Goal: Task Accomplishment & Management: Manage account settings

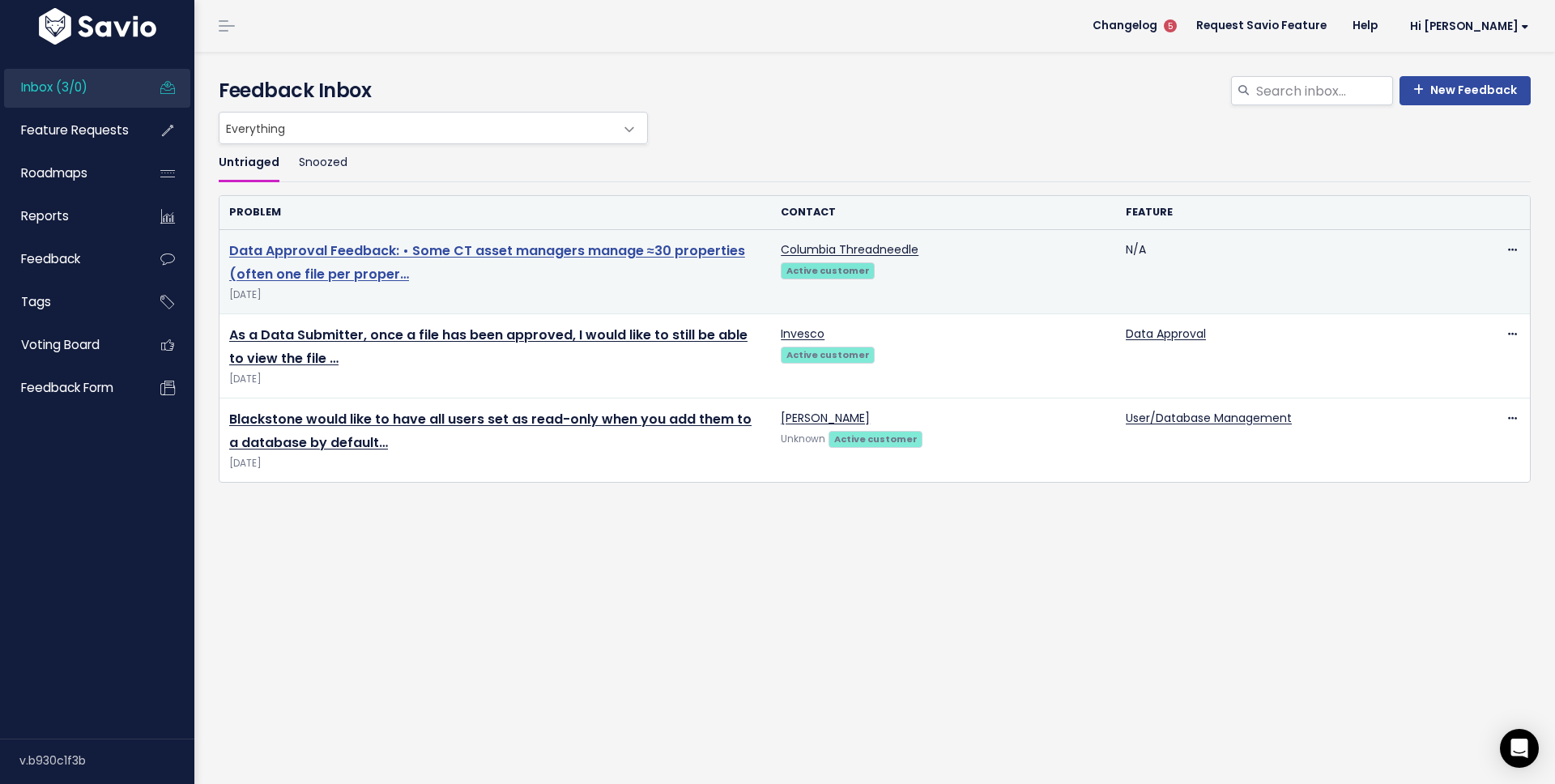
click at [363, 255] on link "Data Approval Feedback: • Some CT asset managers manage ≈30 properties (often o…" at bounding box center [487, 262] width 516 height 42
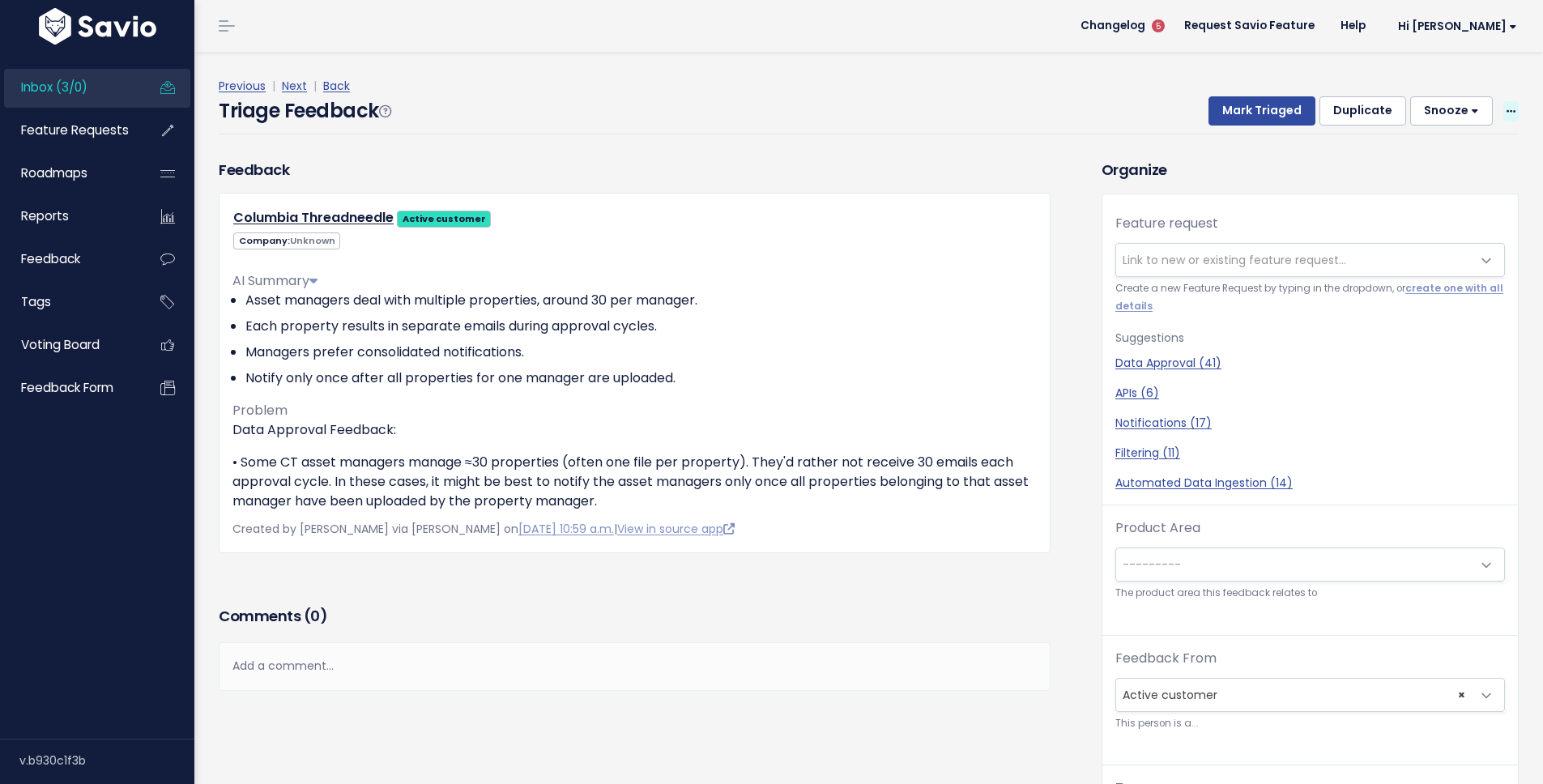
click at [1507, 116] on icon at bounding box center [1511, 112] width 9 height 11
click at [1389, 158] on link "Edit" at bounding box center [1446, 155] width 116 height 32
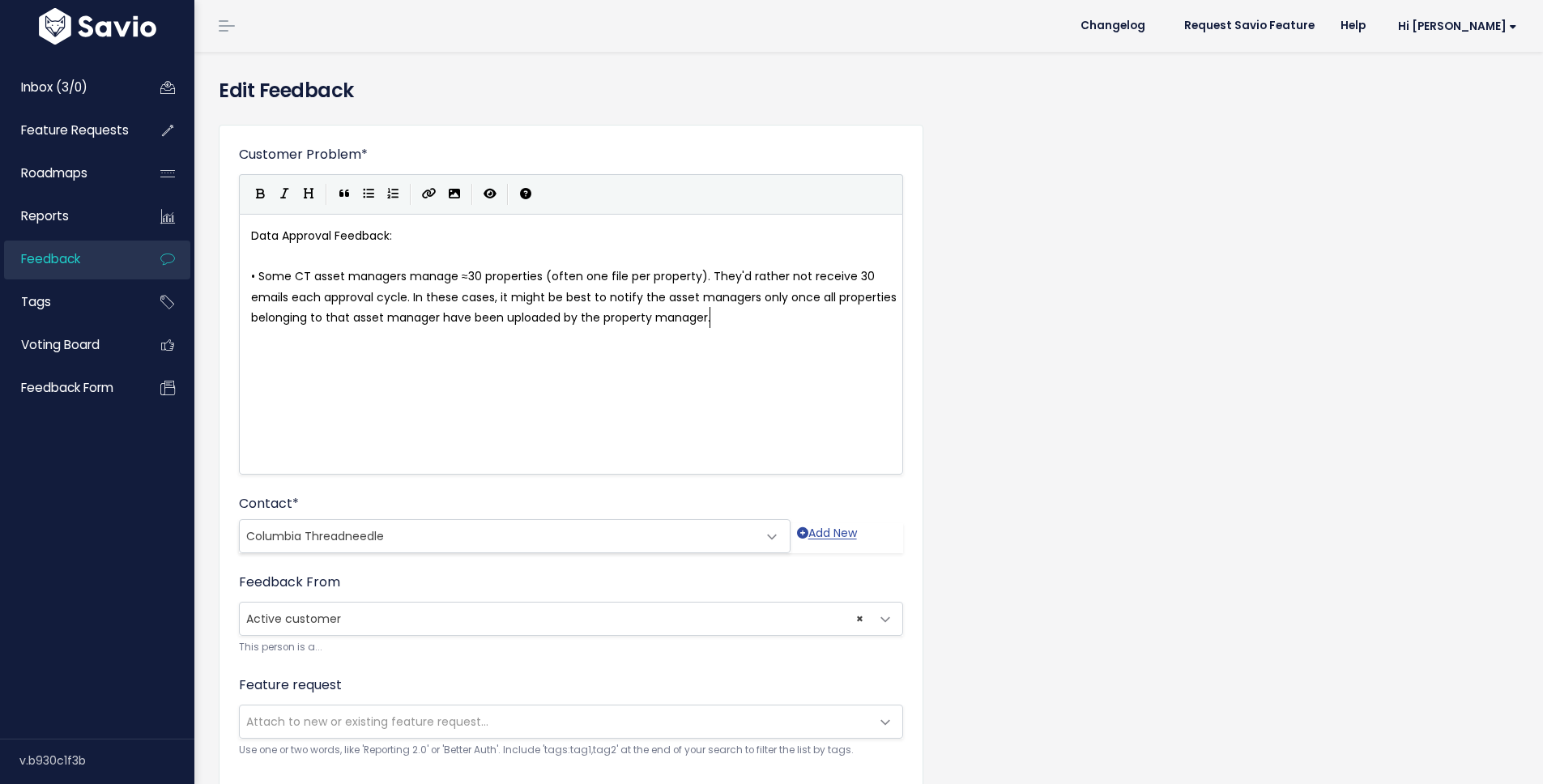
scroll to position [2, 0]
click at [673, 283] on span "• Some CT asset managers manage ≈30 properties (often one file per property). T…" at bounding box center [575, 296] width 649 height 57
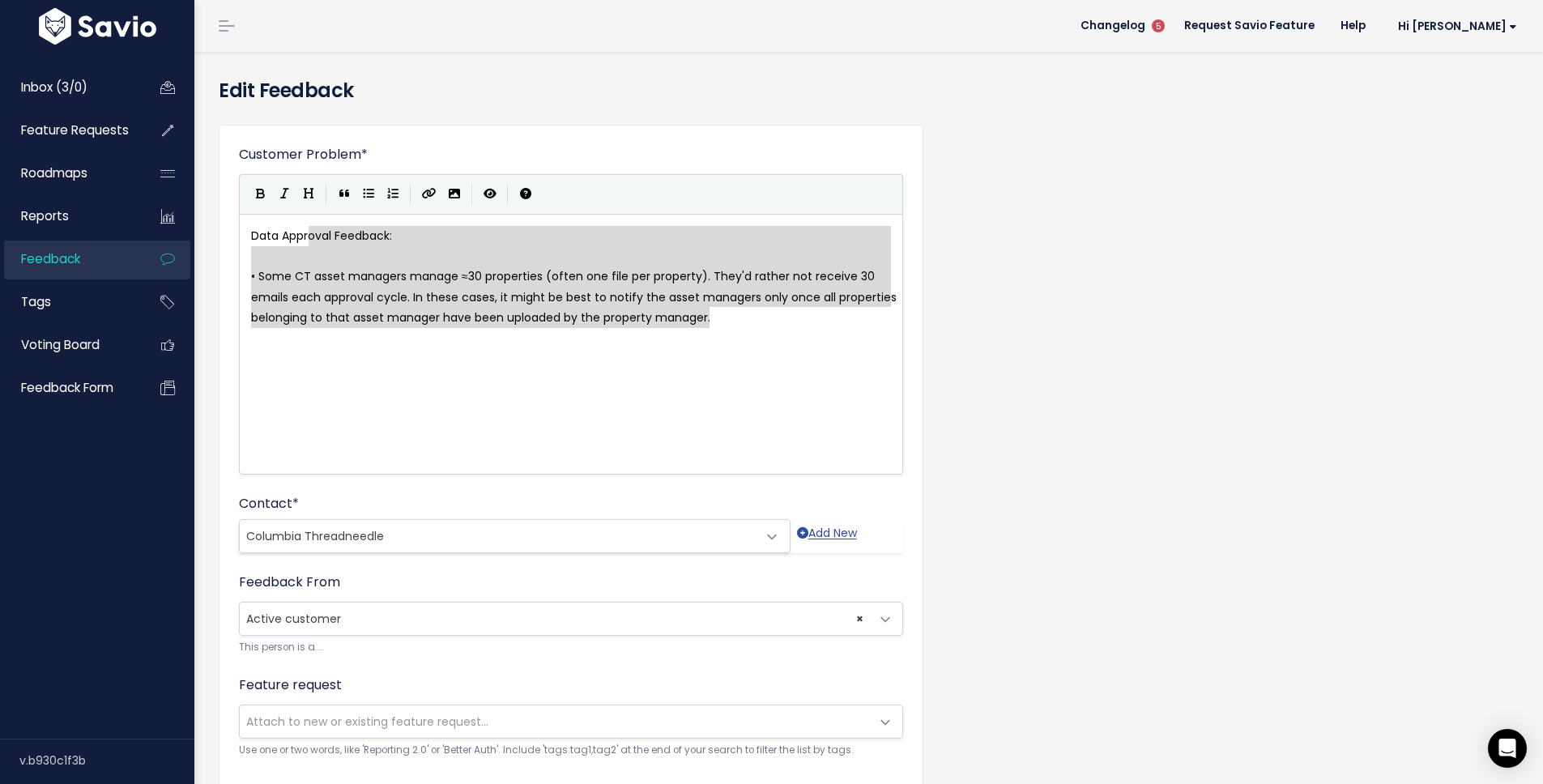
click at [292, 235] on div "x Data Appr oval Feedback: ​ • Some CT asset managers manage ≈30 properties (of…" at bounding box center [591, 364] width 687 height 284
type textarea "belonging to that asset manager have been uploaded by the property manager."
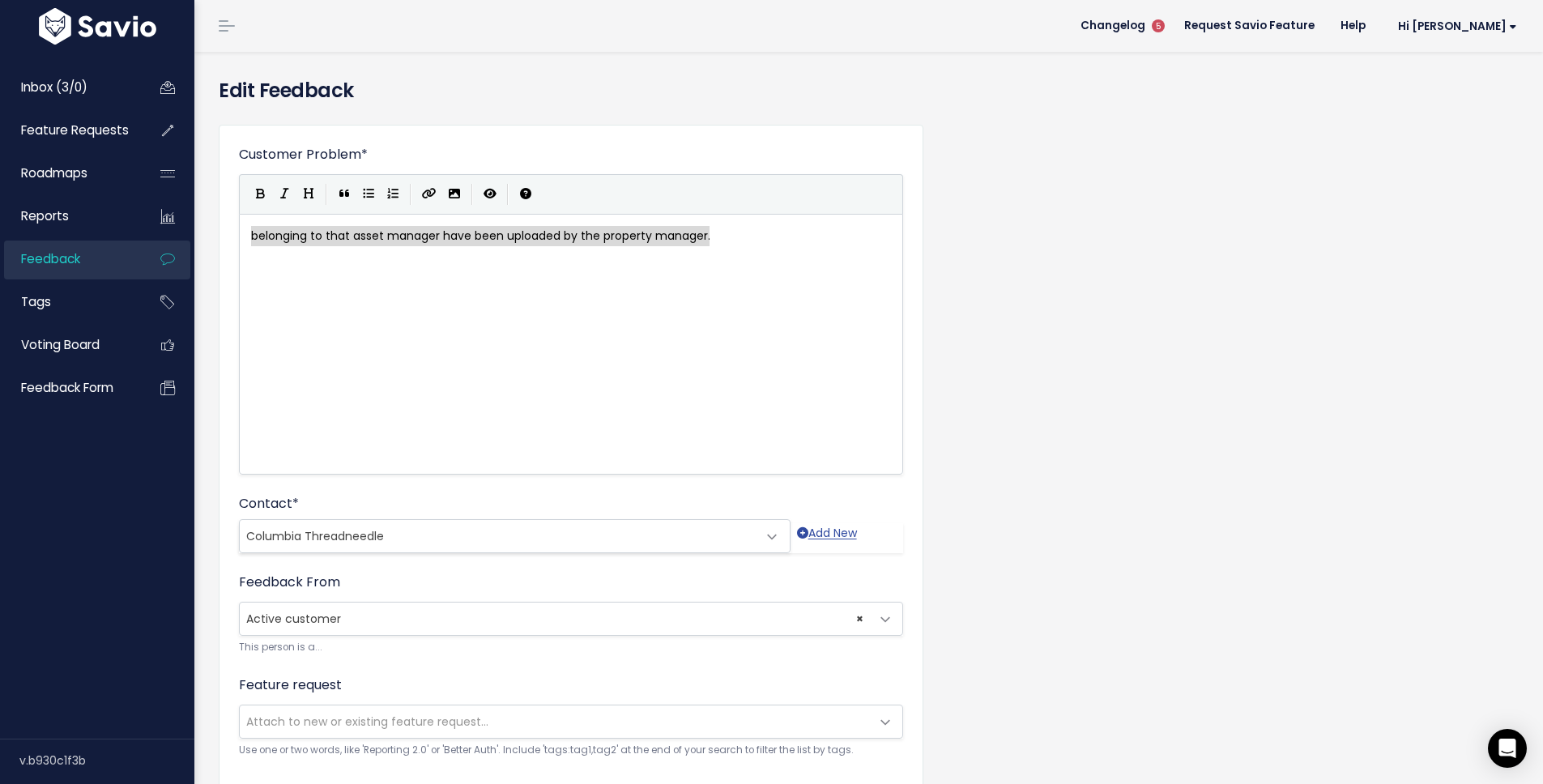
paste textarea
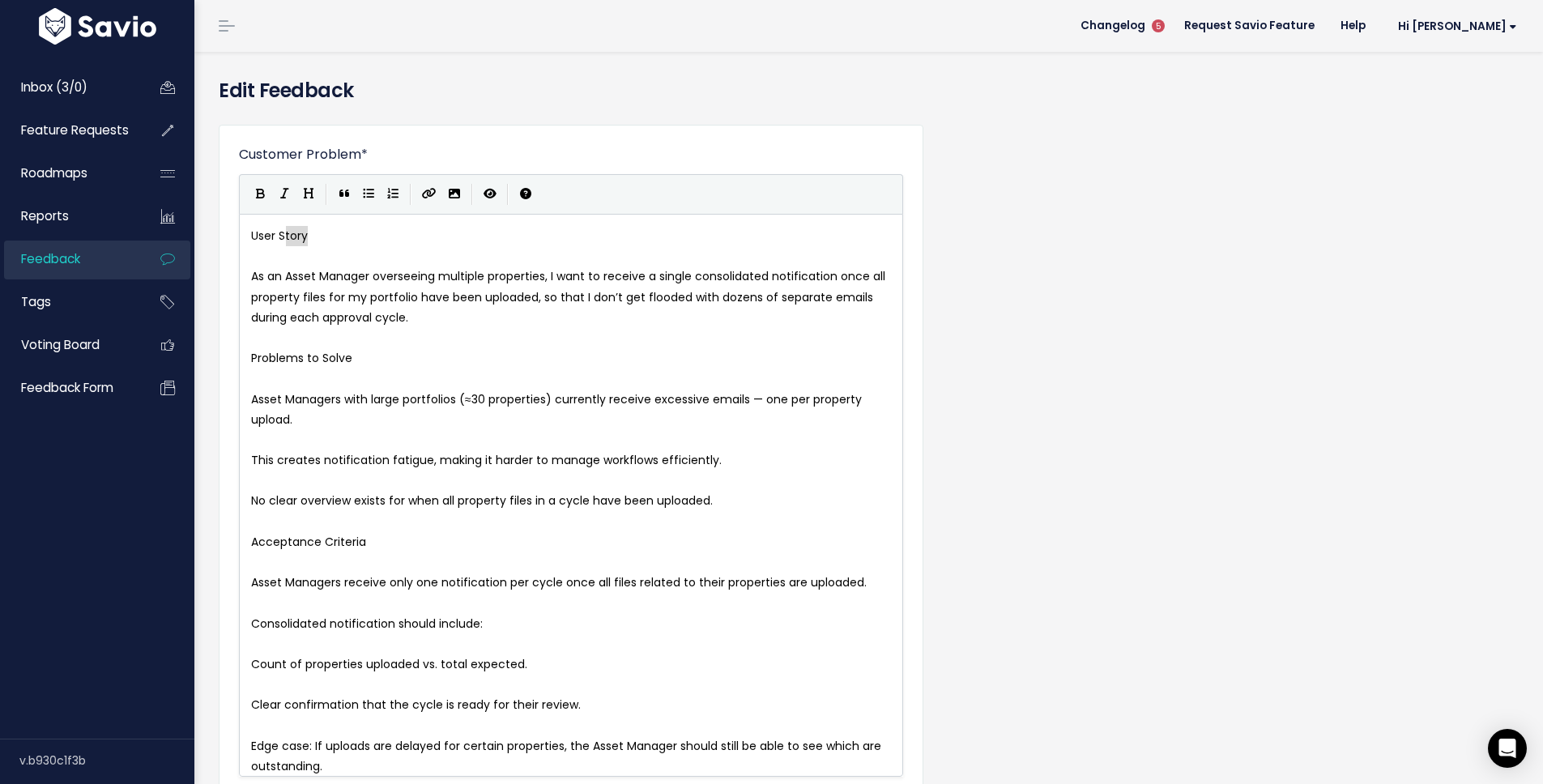
type textarea "User Story"
drag, startPoint x: 300, startPoint y: 238, endPoint x: 198, endPoint y: 243, distance: 102.1
type textarea "Problems to Solve"
drag, startPoint x: 347, startPoint y: 351, endPoint x: 227, endPoint y: 358, distance: 120.2
type textarea "Acceptance Criteria"
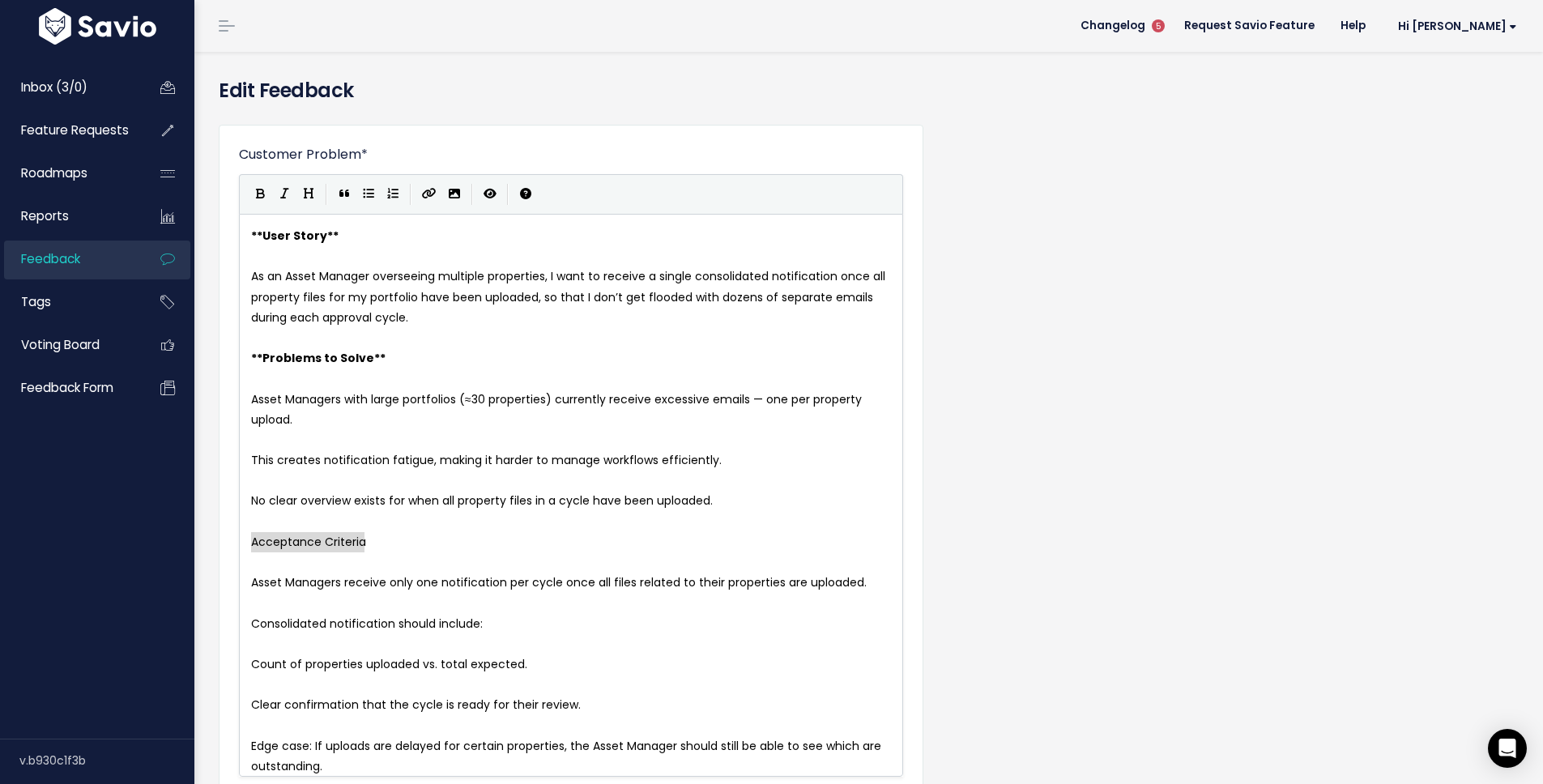
drag, startPoint x: 378, startPoint y: 545, endPoint x: 230, endPoint y: 537, distance: 148.2
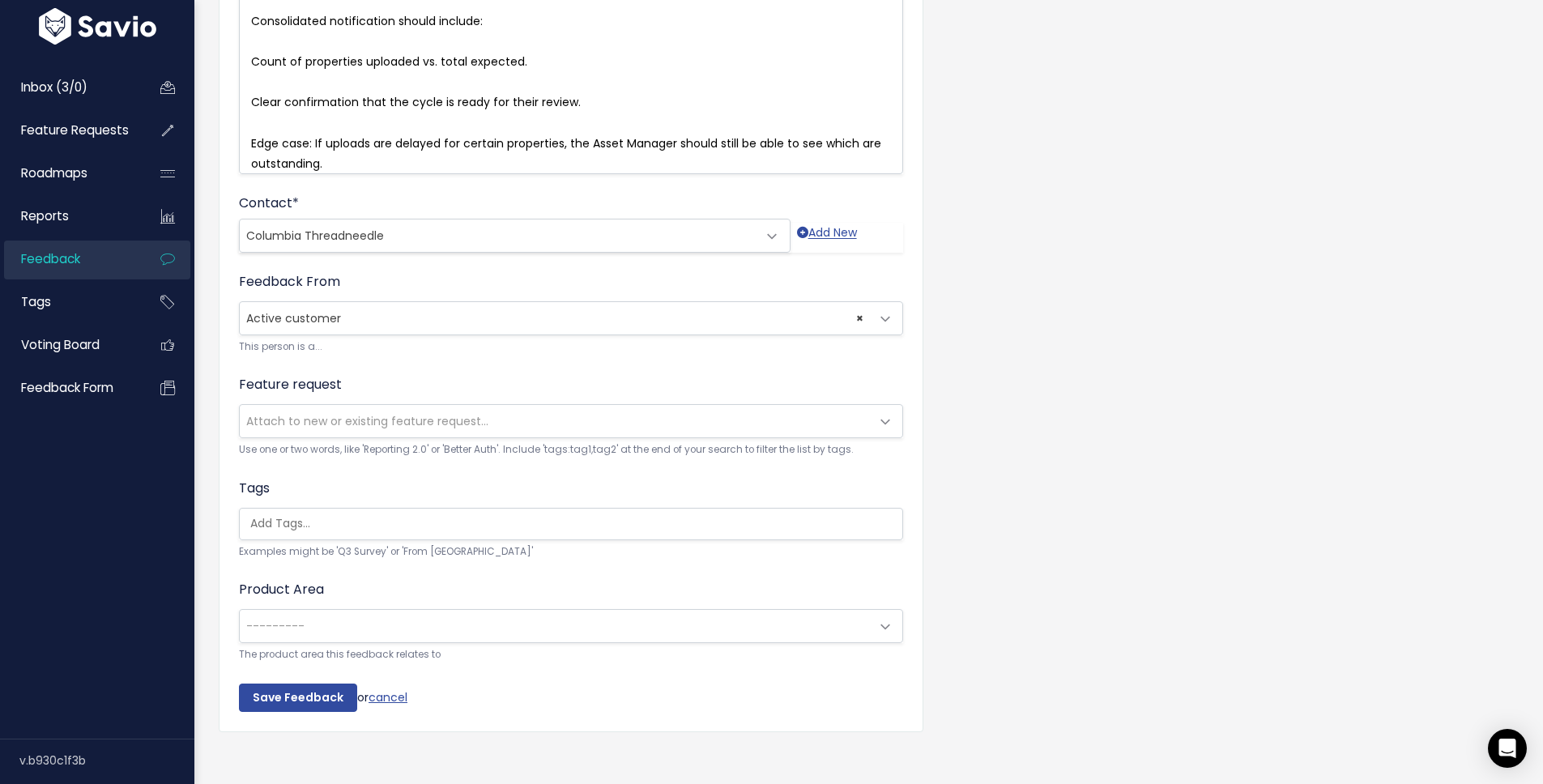
scroll to position [638, 0]
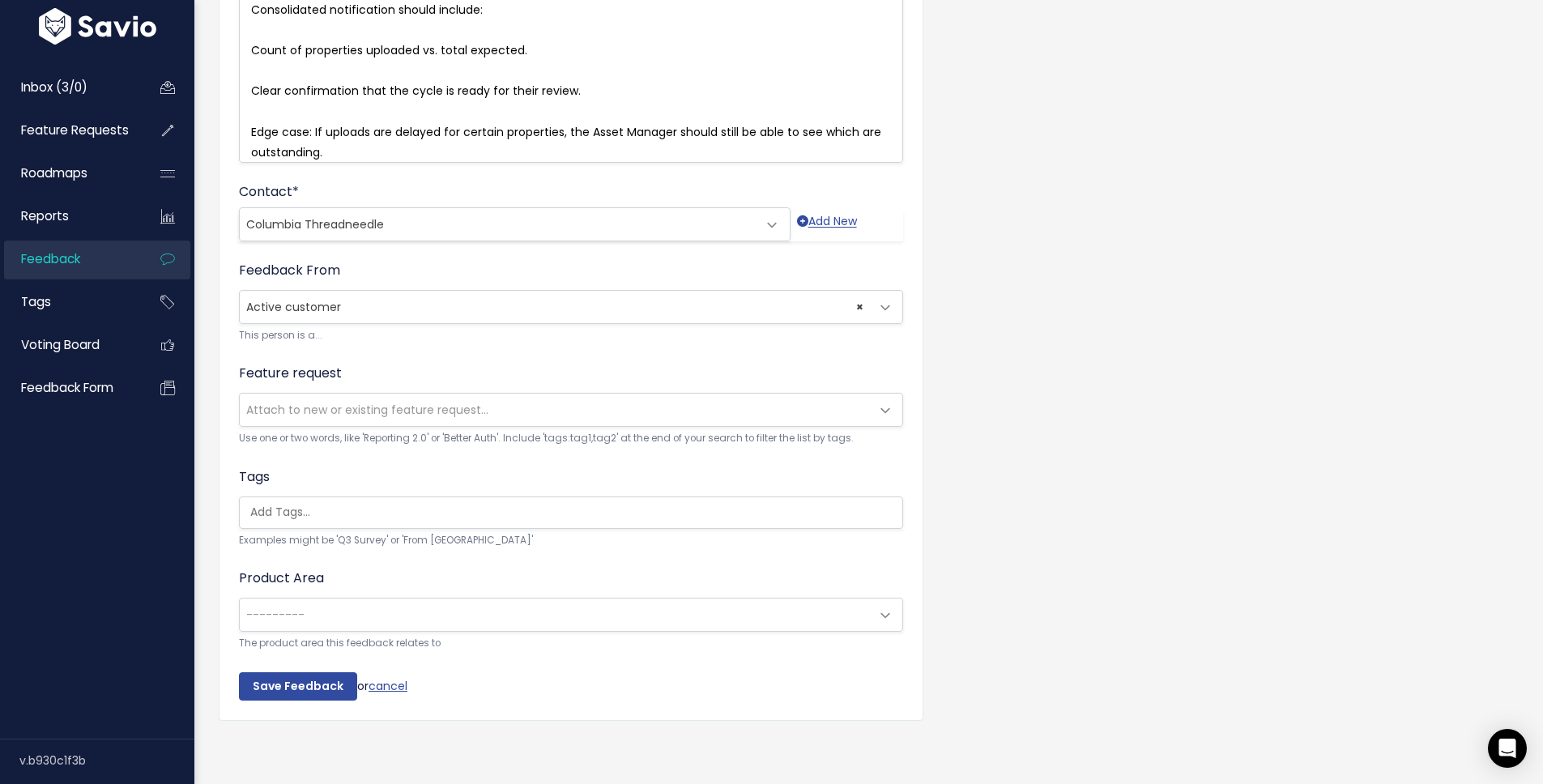
click at [386, 405] on span "Attach to new or existing feature request..." at bounding box center [367, 409] width 242 height 16
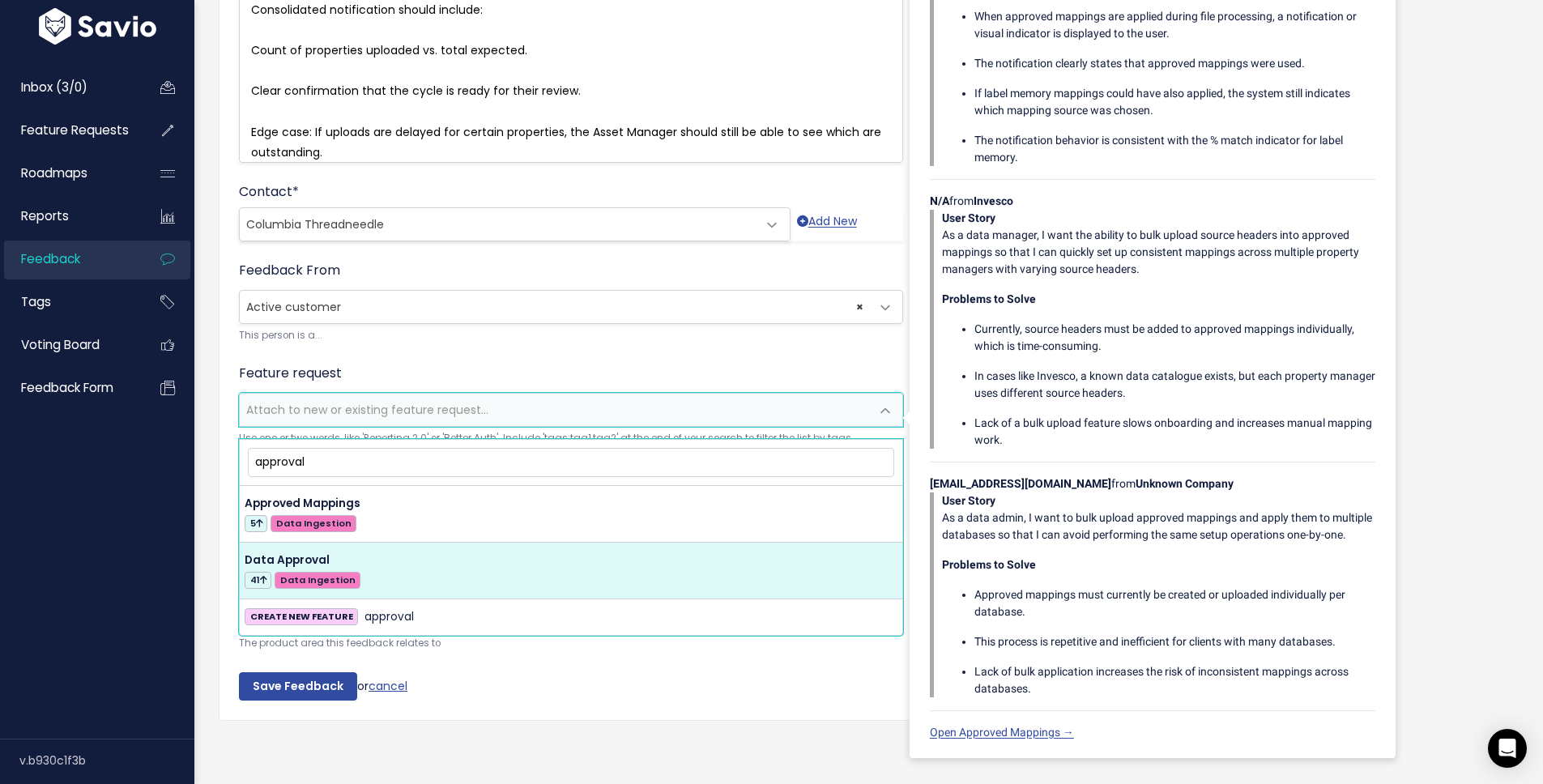
type input "approval"
select select "41363"
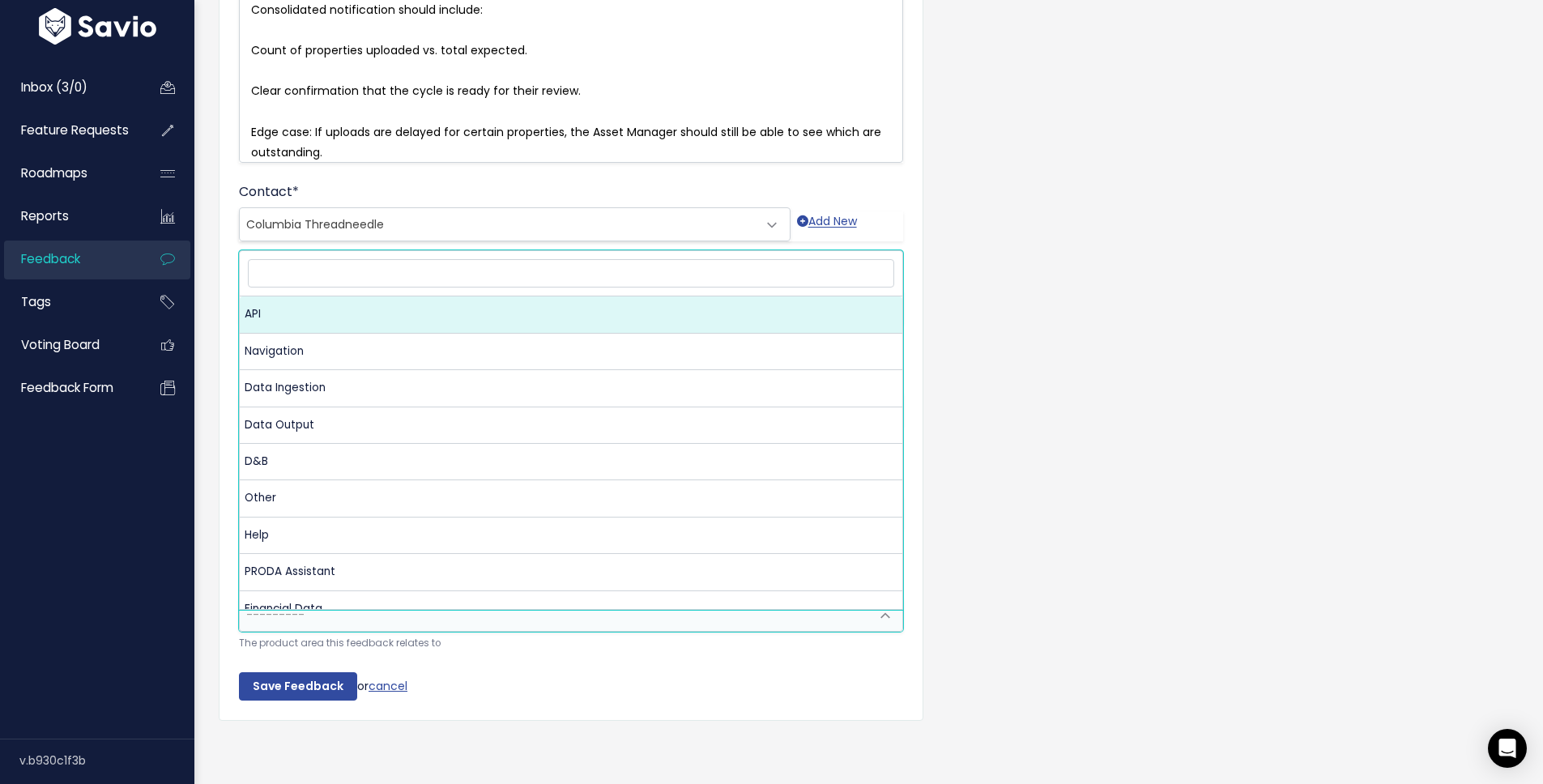
click at [351, 600] on span "---------" at bounding box center [554, 614] width 630 height 33
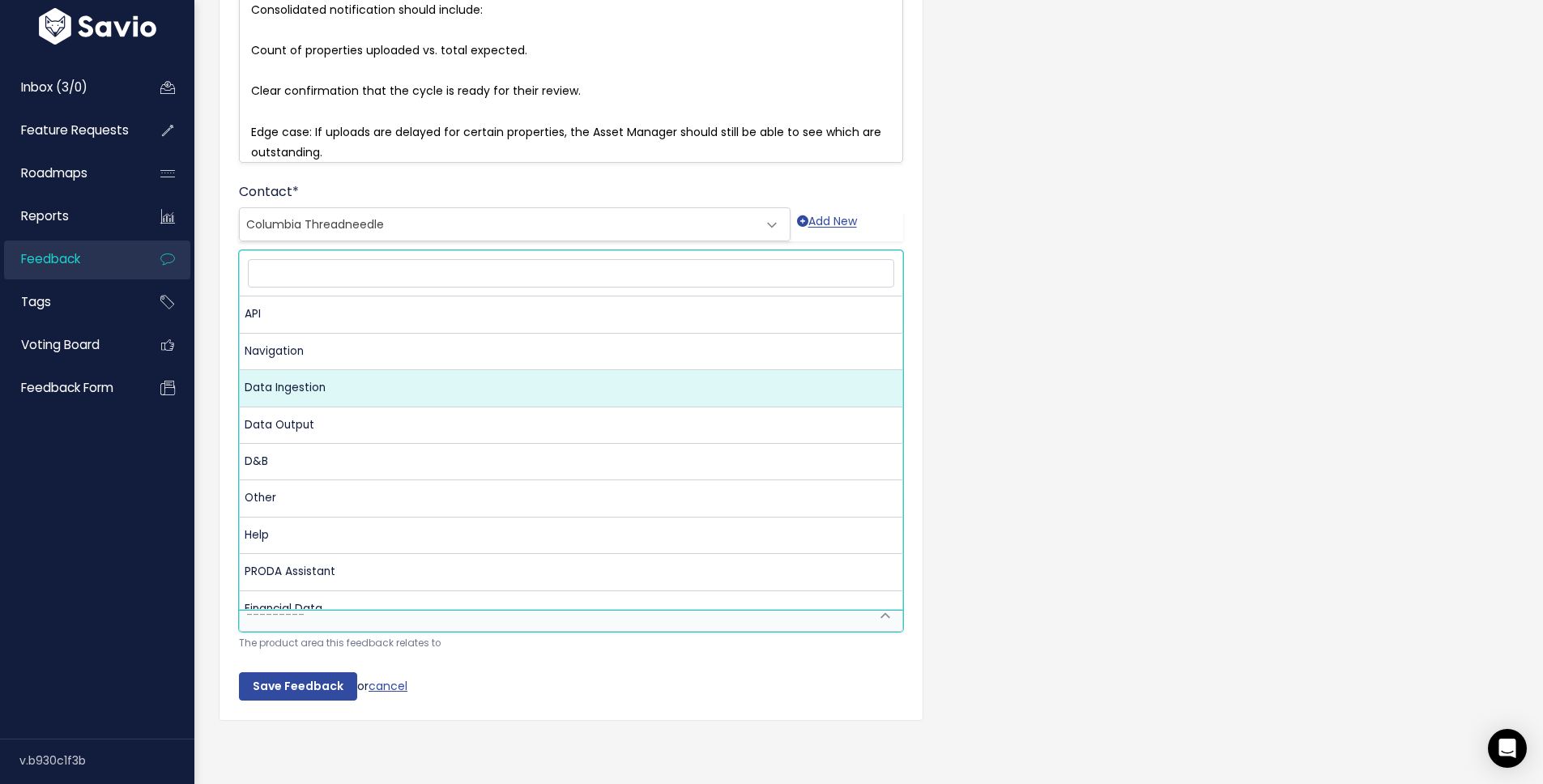
select select "MAIN:ONBOARDING"
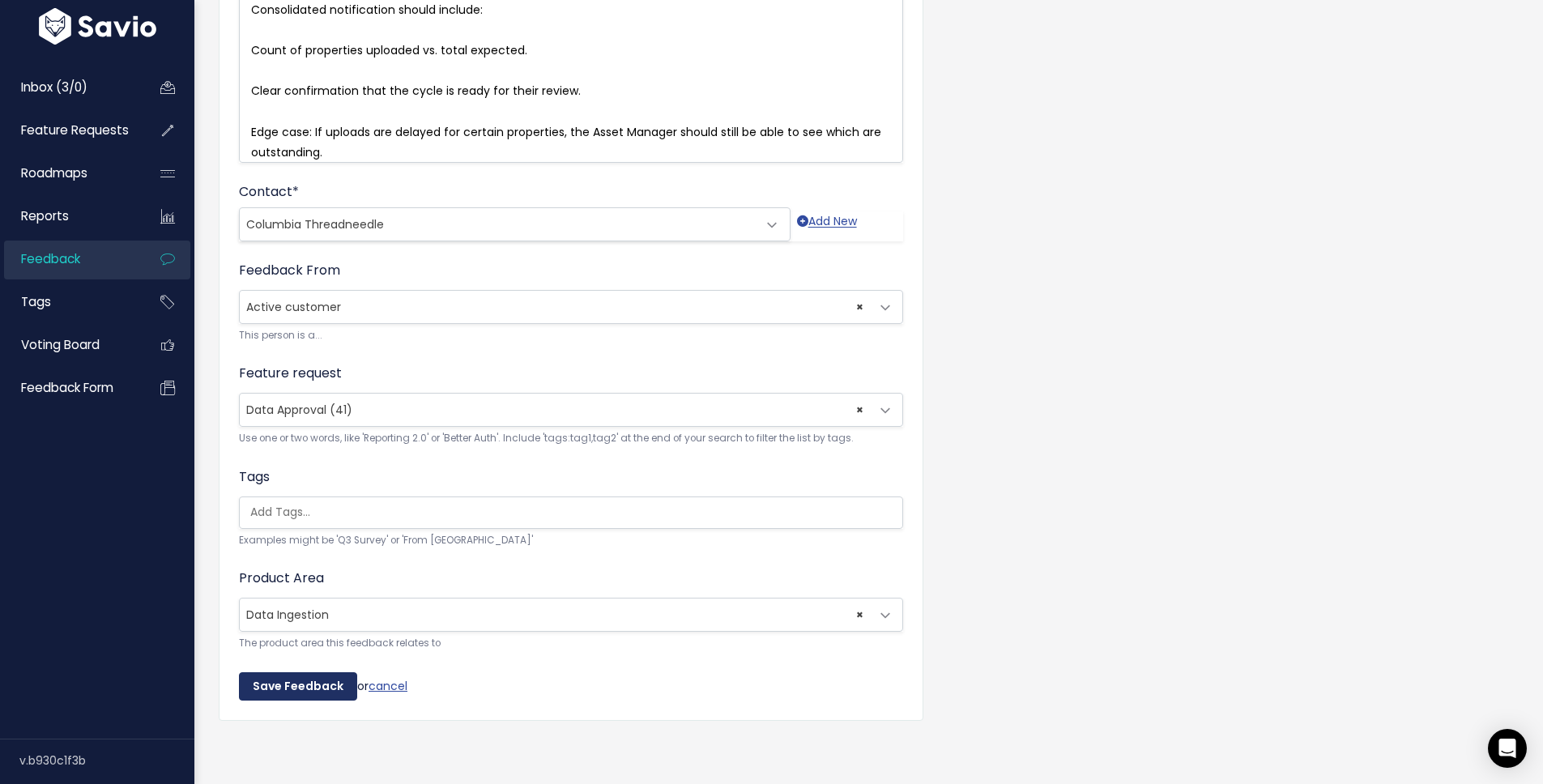
click at [301, 672] on input "Save Feedback" at bounding box center [297, 686] width 118 height 29
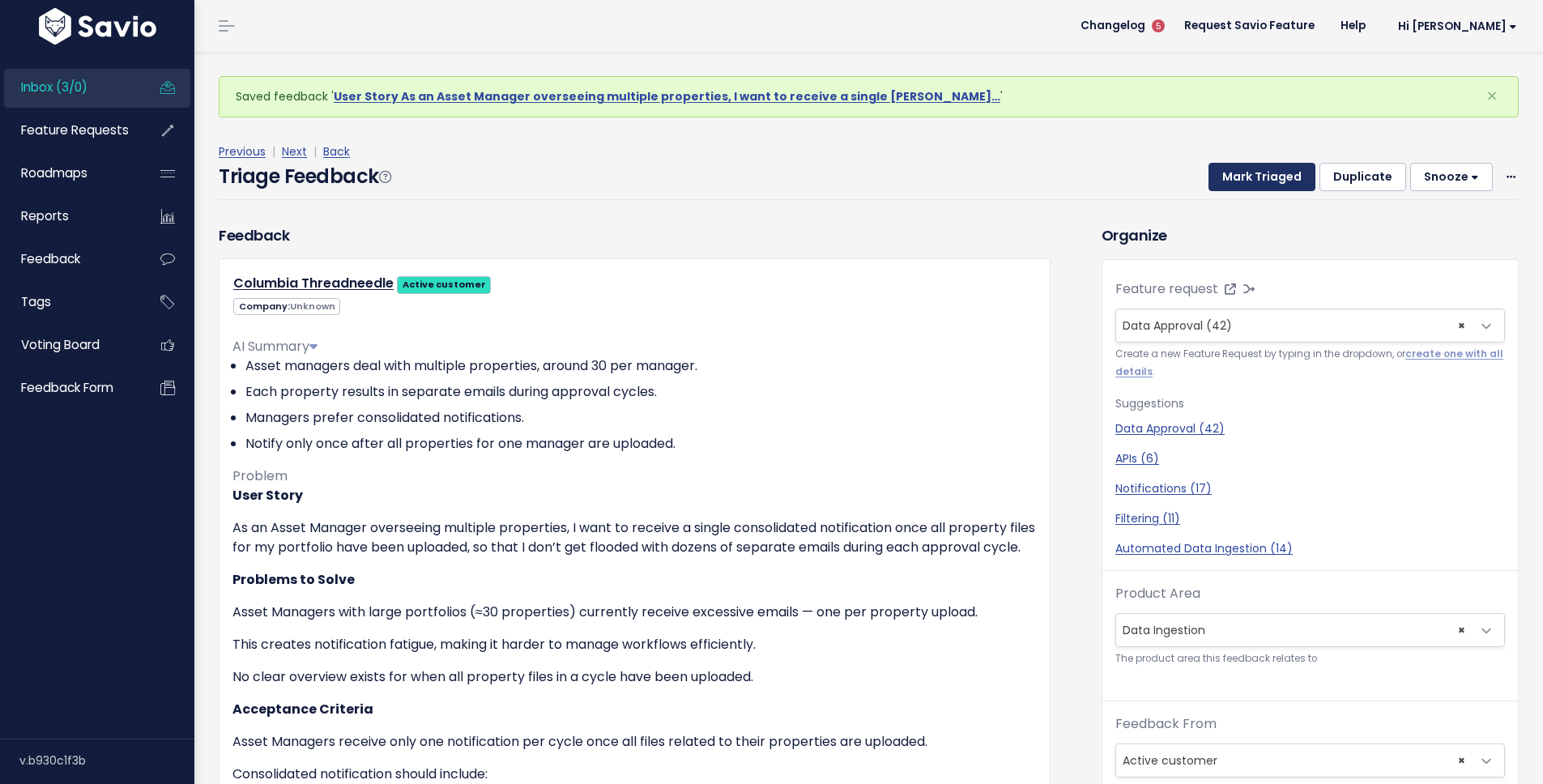
click at [1247, 180] on button "Mark Triaged" at bounding box center [1263, 177] width 107 height 29
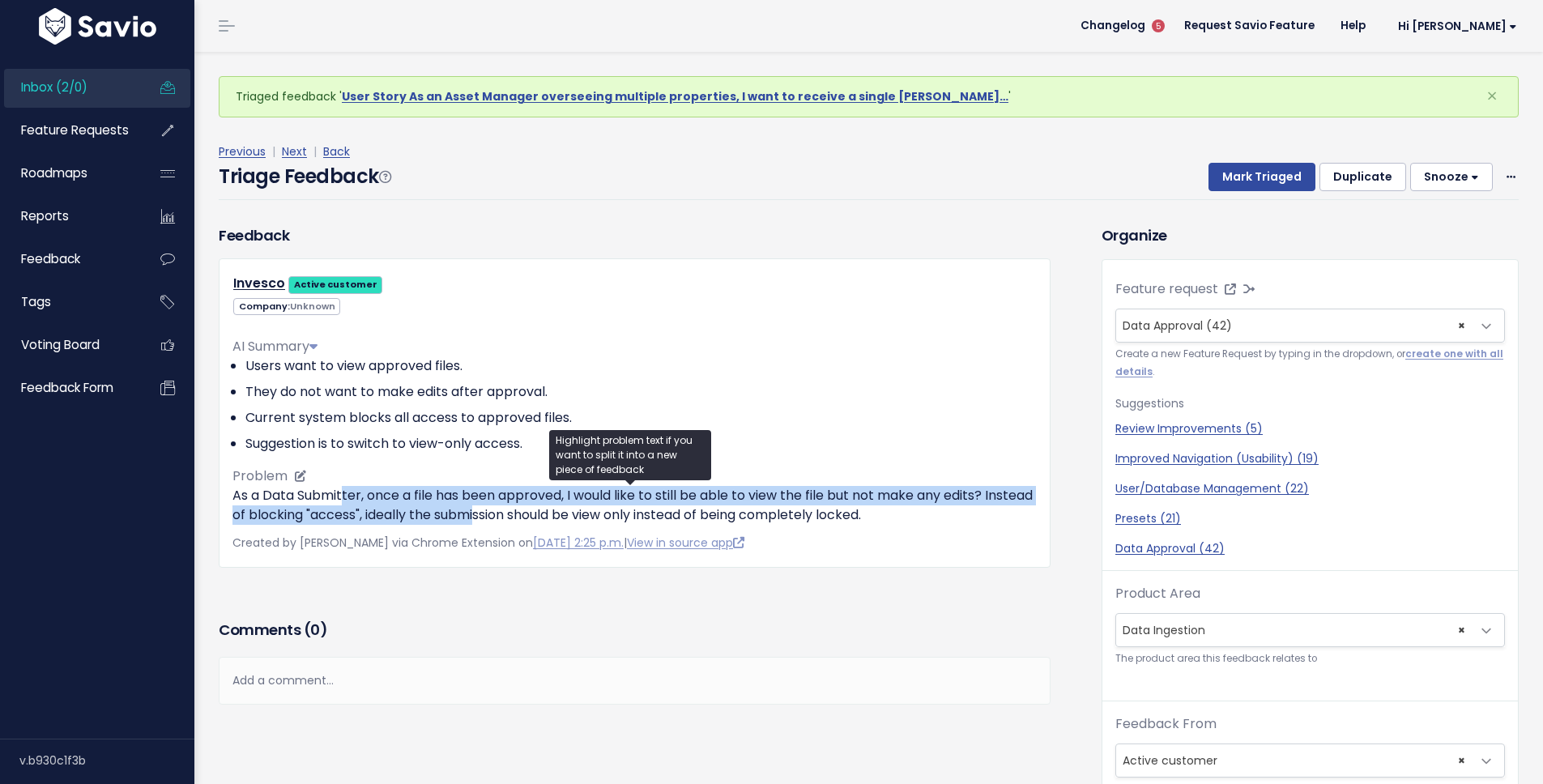
drag, startPoint x: 342, startPoint y: 495, endPoint x: 531, endPoint y: 523, distance: 191.1
click at [531, 523] on p "As a Data Submitter, once a file has been approved, I would like to still be ab…" at bounding box center [635, 505] width 805 height 38
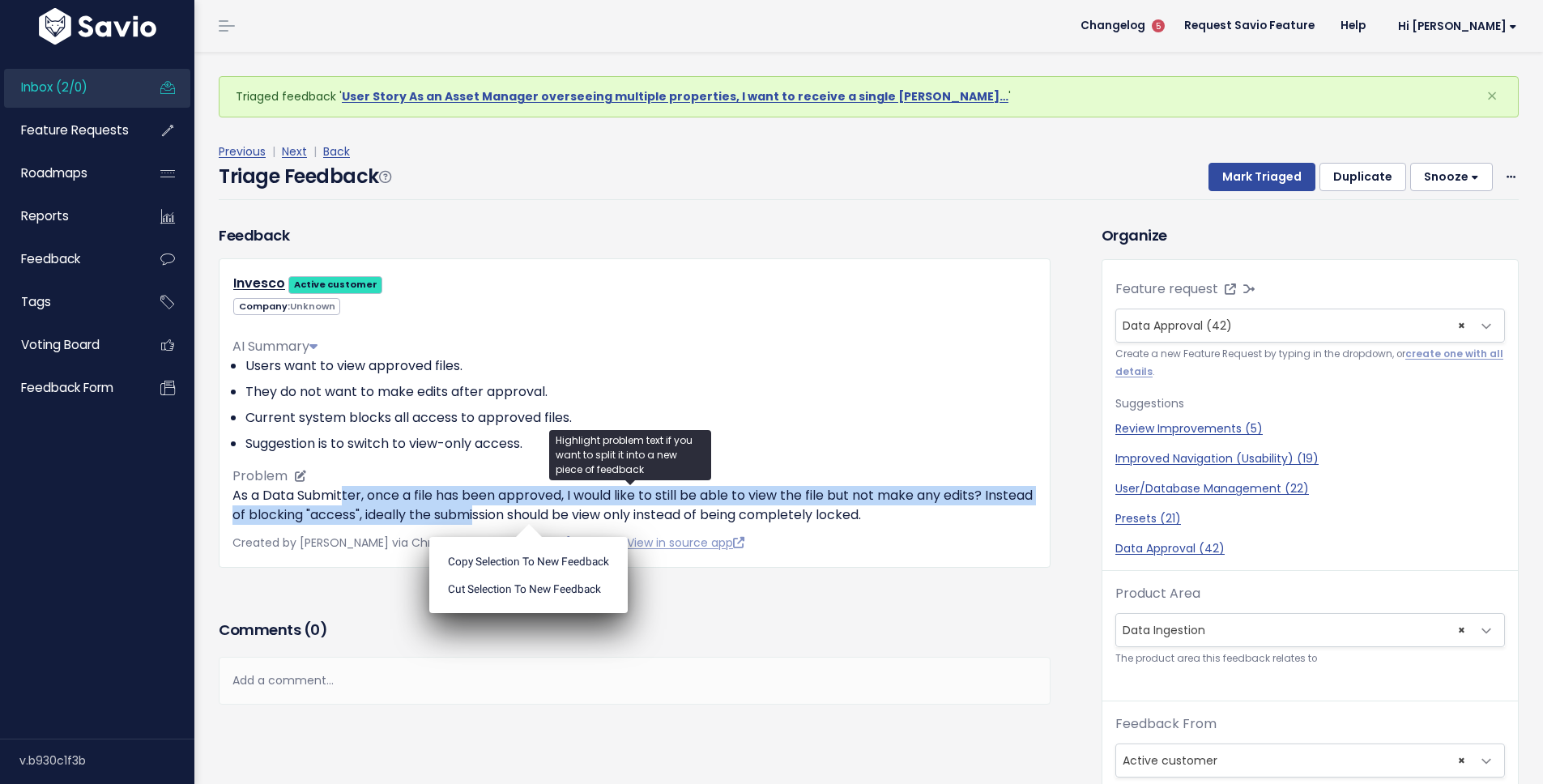
click at [531, 536] on ul "Copy selection to new Feedback Cut selection to new Feedback" at bounding box center [528, 574] width 198 height 76
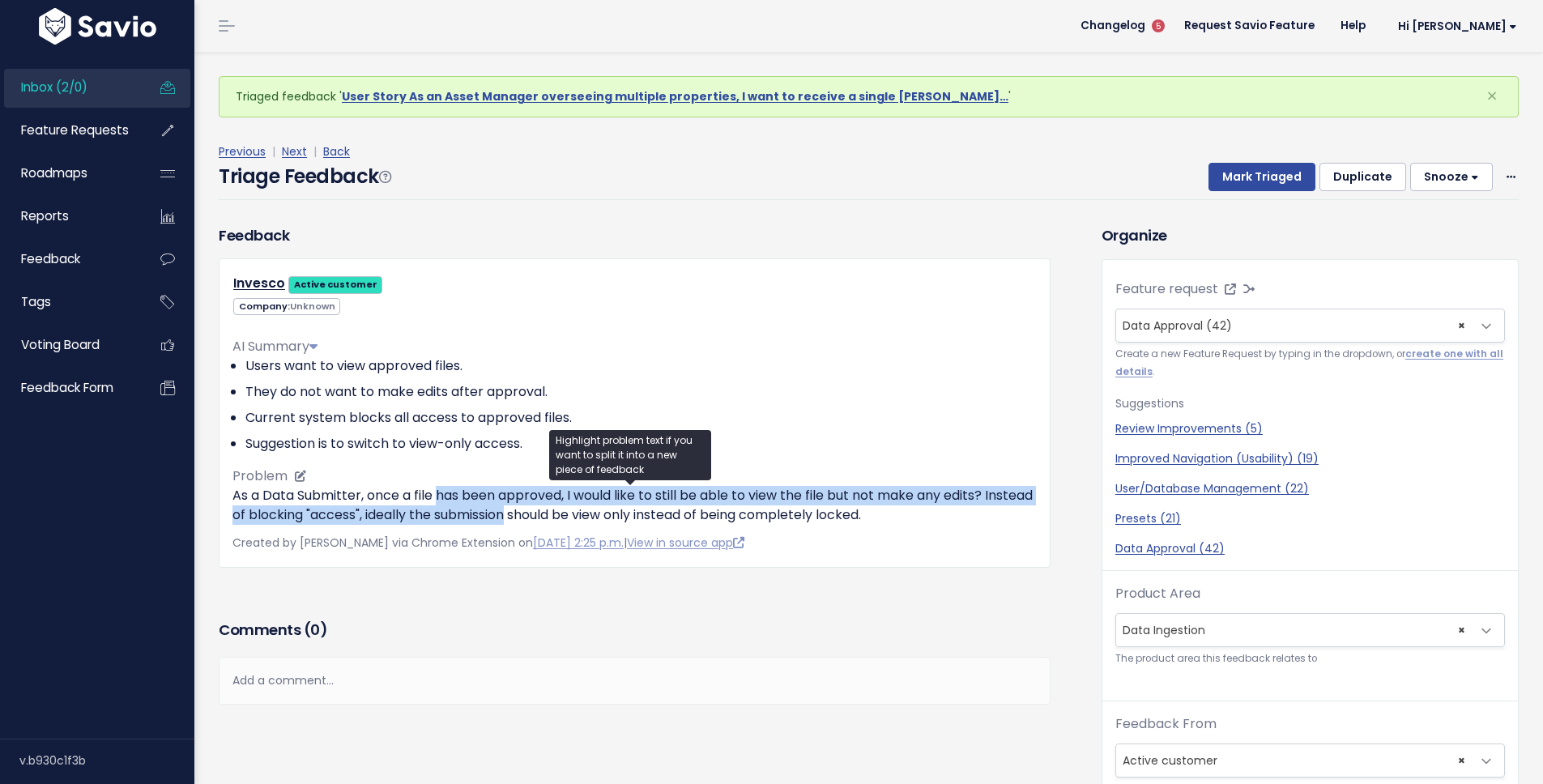
drag, startPoint x: 531, startPoint y: 523, endPoint x: 446, endPoint y: 500, distance: 88.1
click at [446, 500] on p "As a Data Submitter, once a file has been approved, I would like to still be ab…" at bounding box center [635, 505] width 805 height 38
drag, startPoint x: 446, startPoint y: 500, endPoint x: 609, endPoint y: 512, distance: 163.4
click at [609, 512] on p "As a Data Submitter, once a file has been approved, I would like to still be ab…" at bounding box center [635, 505] width 805 height 38
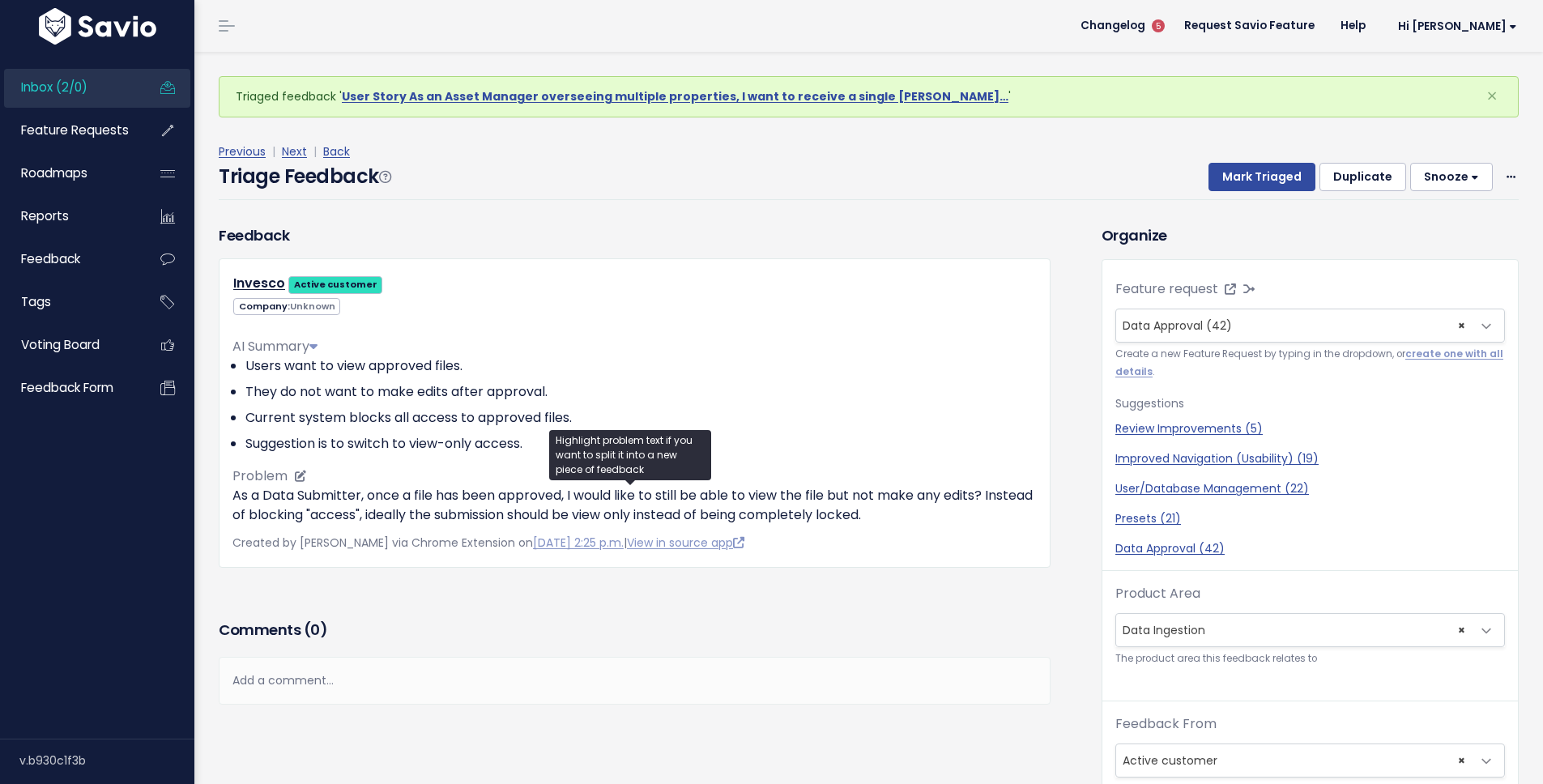
click at [0, 0] on ul "Copy selection to new Feedback Cut selection to new Feedback" at bounding box center [0, 0] width 0 height 0
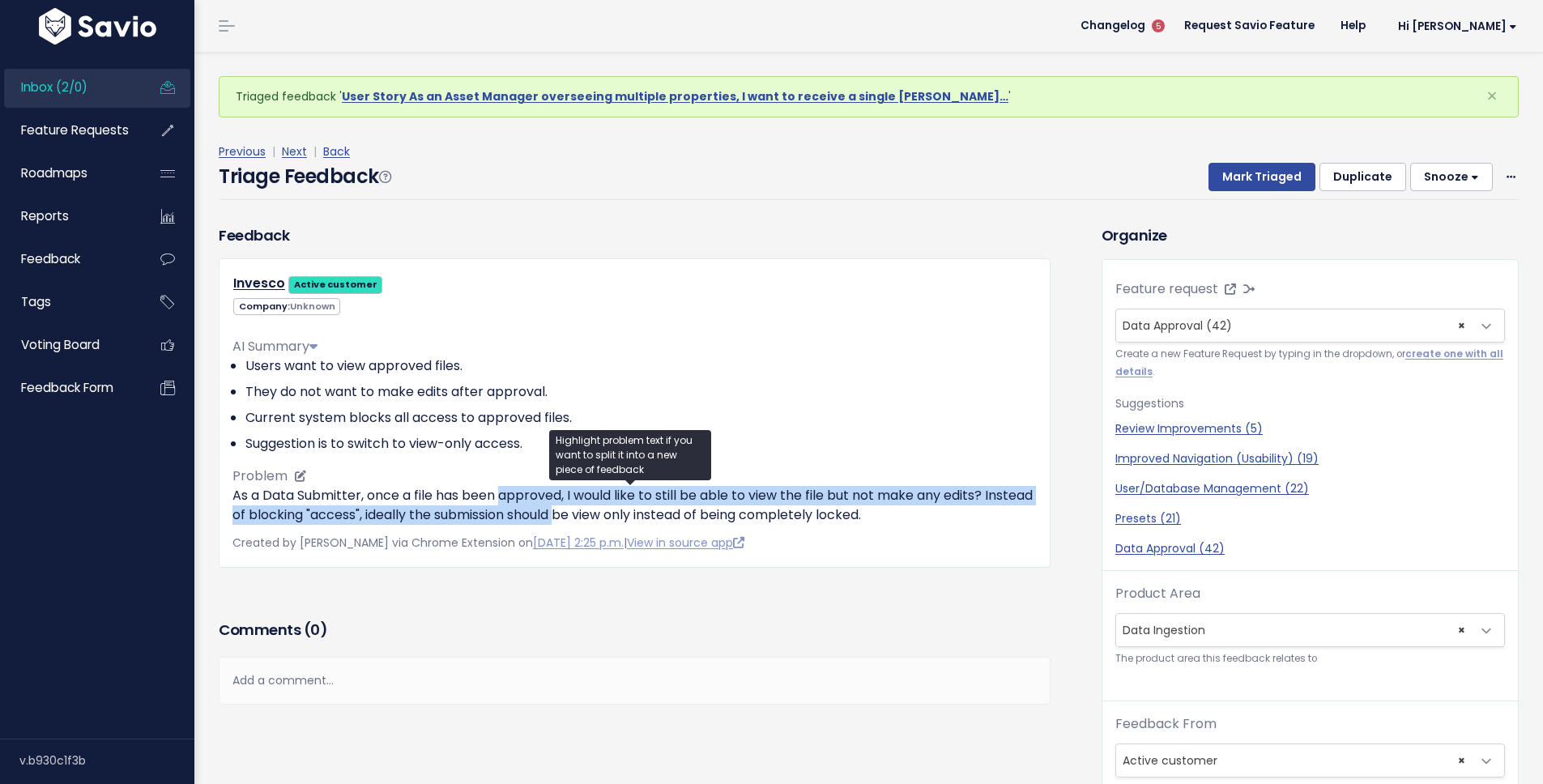
drag, startPoint x: 609, startPoint y: 512, endPoint x: 502, endPoint y: 497, distance: 108.0
click at [503, 497] on p "As a Data Submitter, once a file has been approved, I would like to still be ab…" at bounding box center [635, 505] width 805 height 38
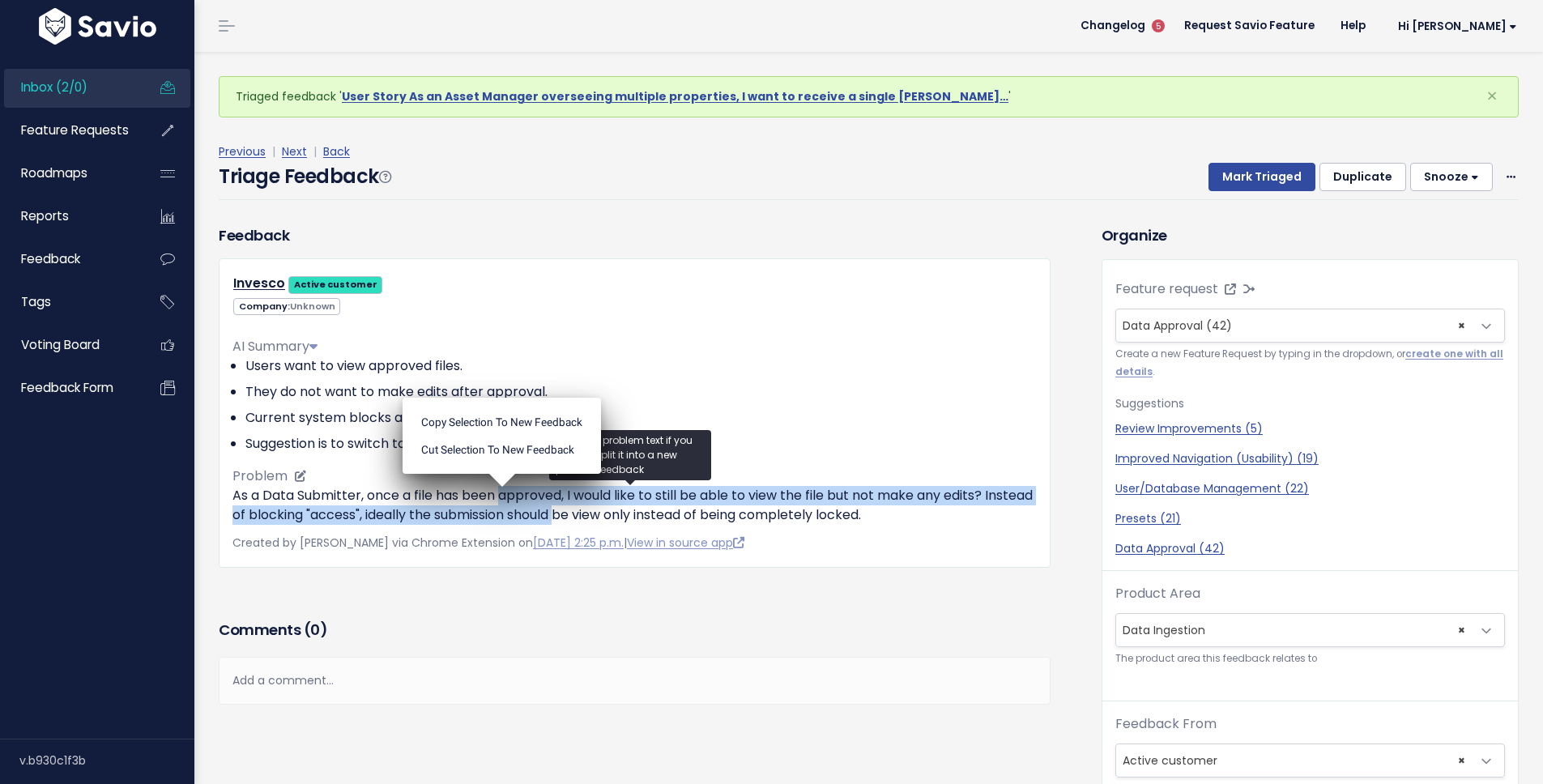
click at [502, 474] on ul "Copy selection to new Feedback Cut selection to new Feedback" at bounding box center [501, 435] width 198 height 76
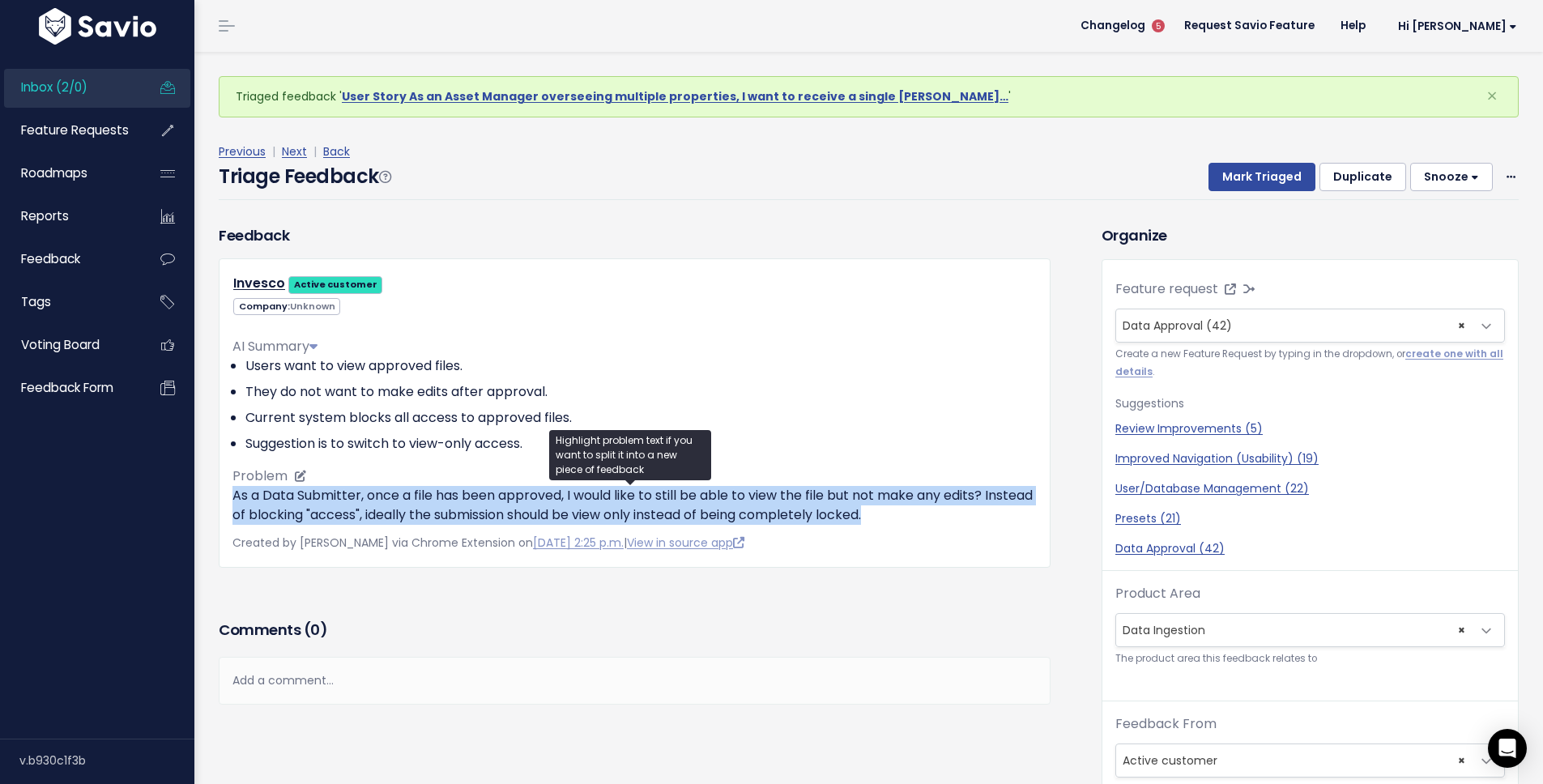
drag, startPoint x: 954, startPoint y: 510, endPoint x: 234, endPoint y: 500, distance: 720.1
click at [234, 500] on p "As a Data Submitter, once a file has been approved, I would like to still be ab…" at bounding box center [635, 505] width 805 height 38
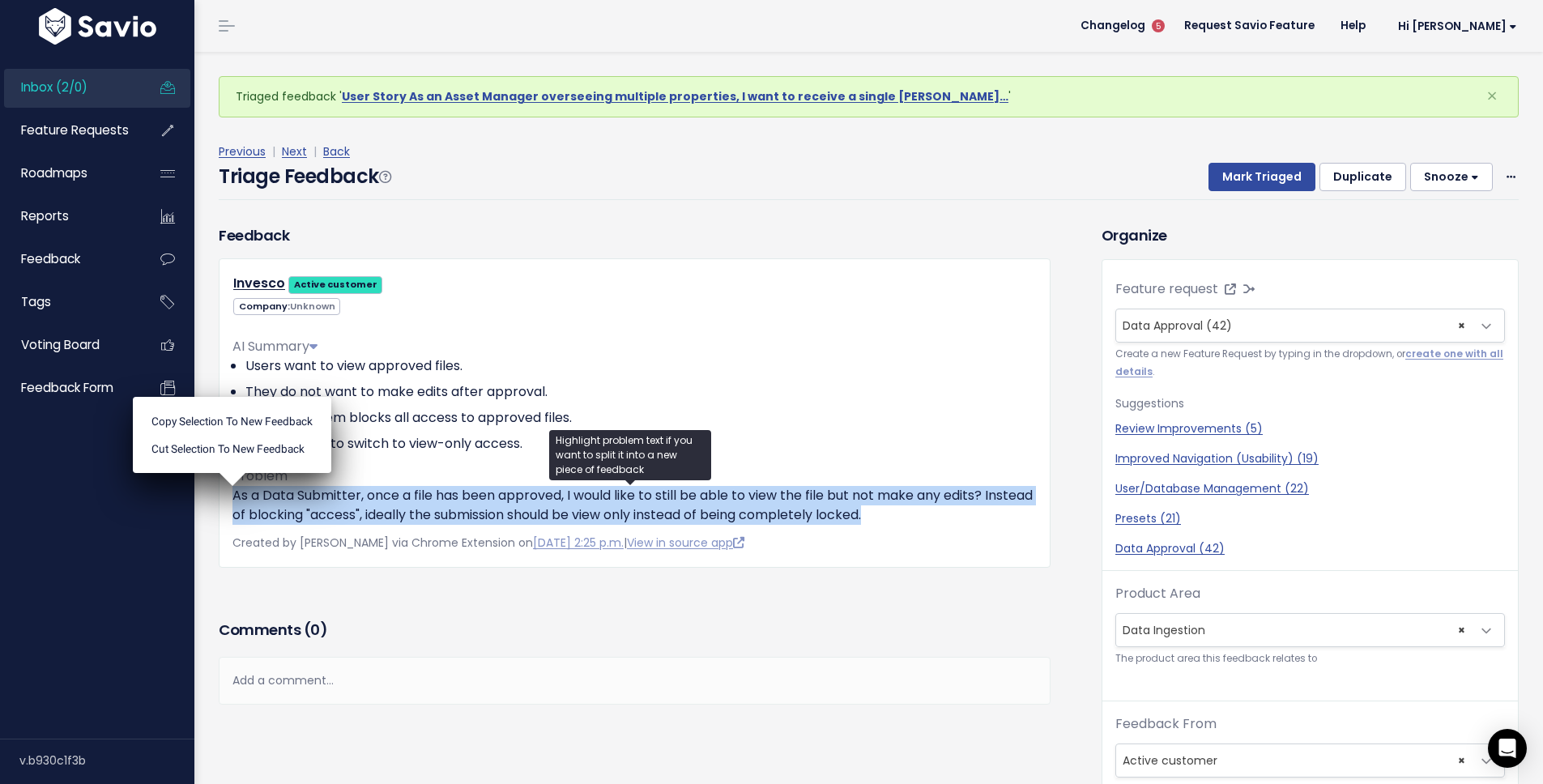
copy p "As a Data Submitter, once a file has been approved, I would like to still be ab…"
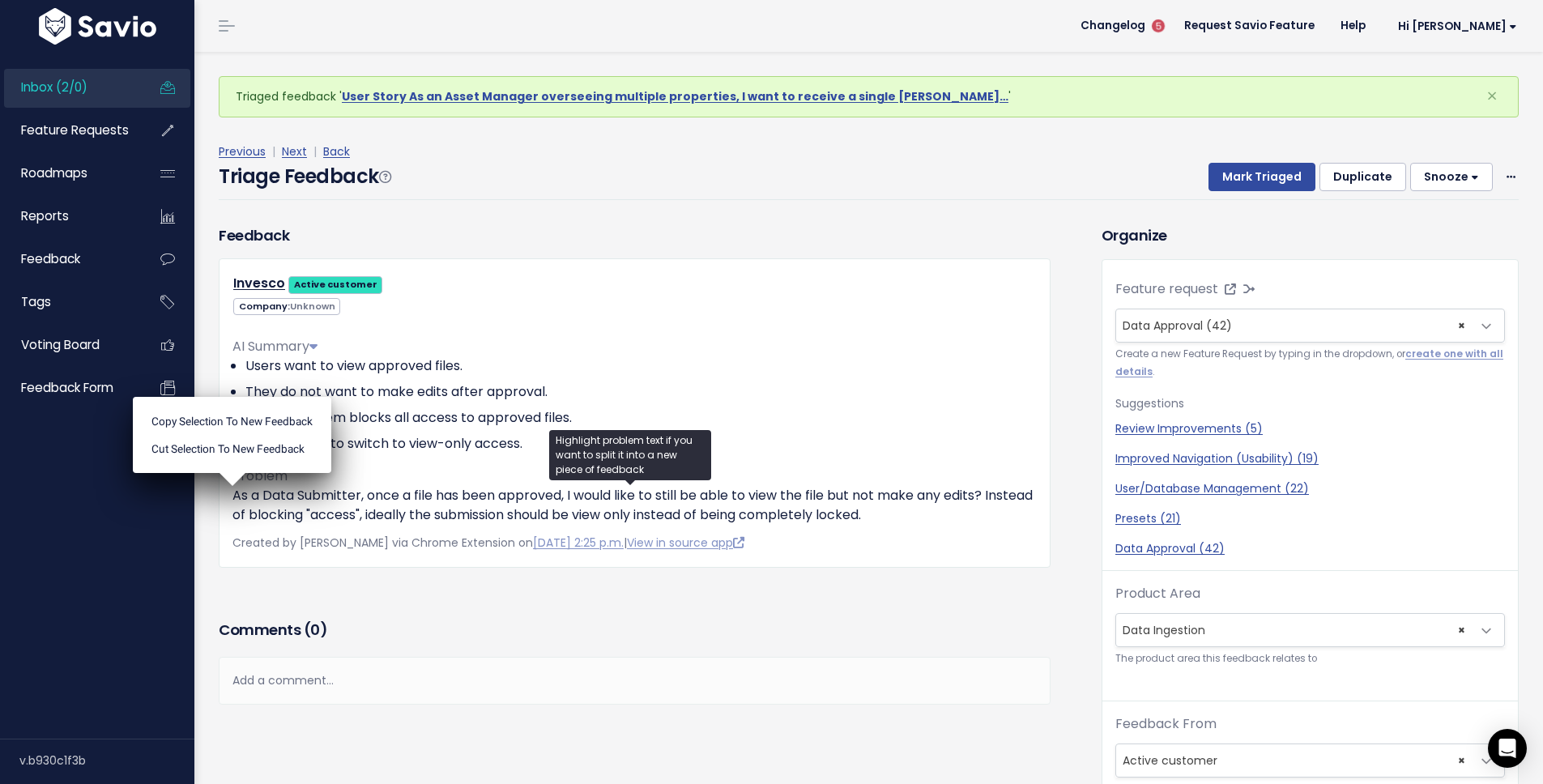
click at [1510, 176] on div "Previous | Next | Back Triage Feedback Mark Triaged Duplicate Snooze 1 day 3 da…" at bounding box center [874, 171] width 1312 height 59
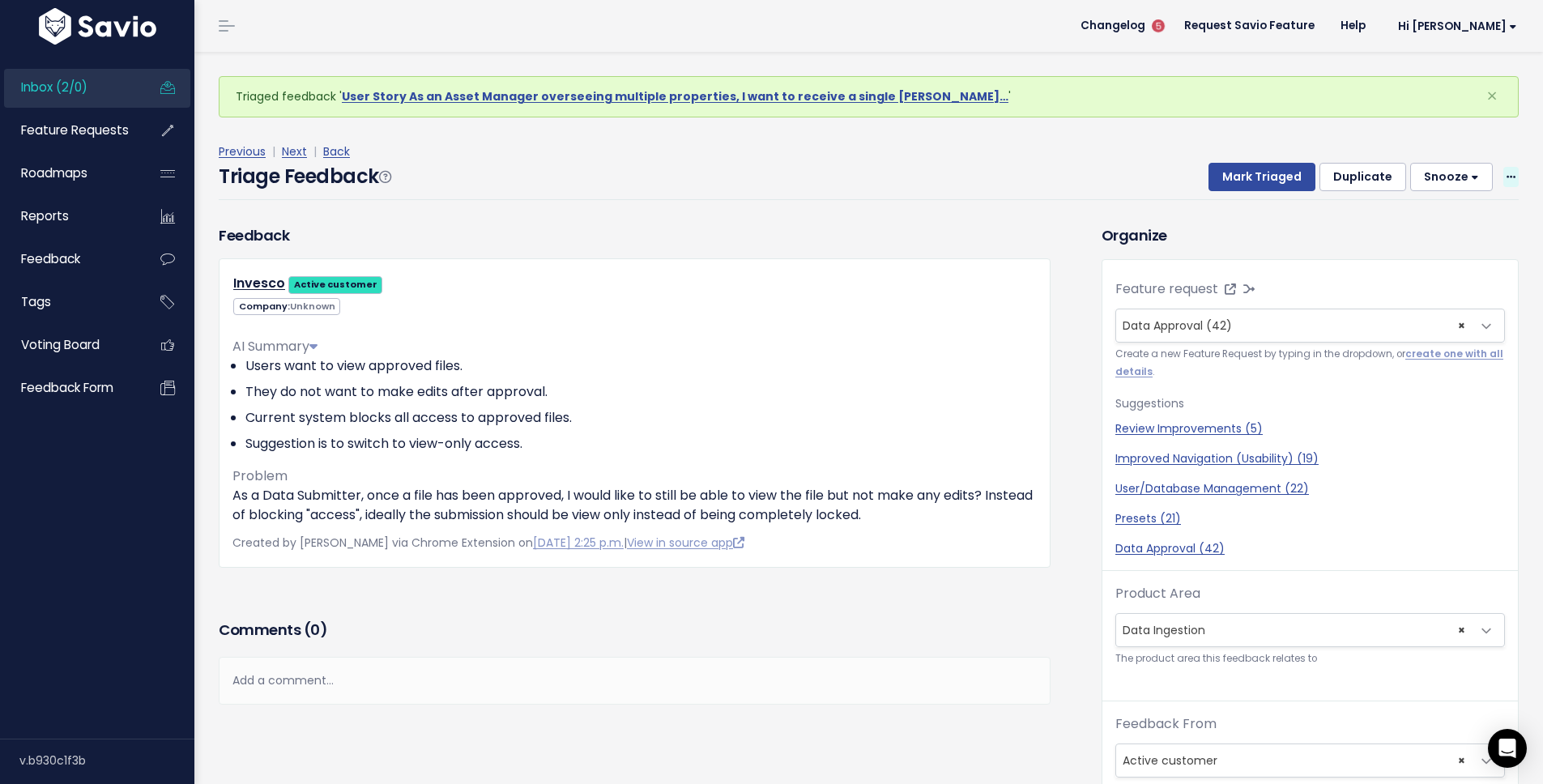
click at [1507, 178] on icon at bounding box center [1511, 177] width 9 height 11
click at [1394, 217] on link "Edit" at bounding box center [1446, 222] width 116 height 32
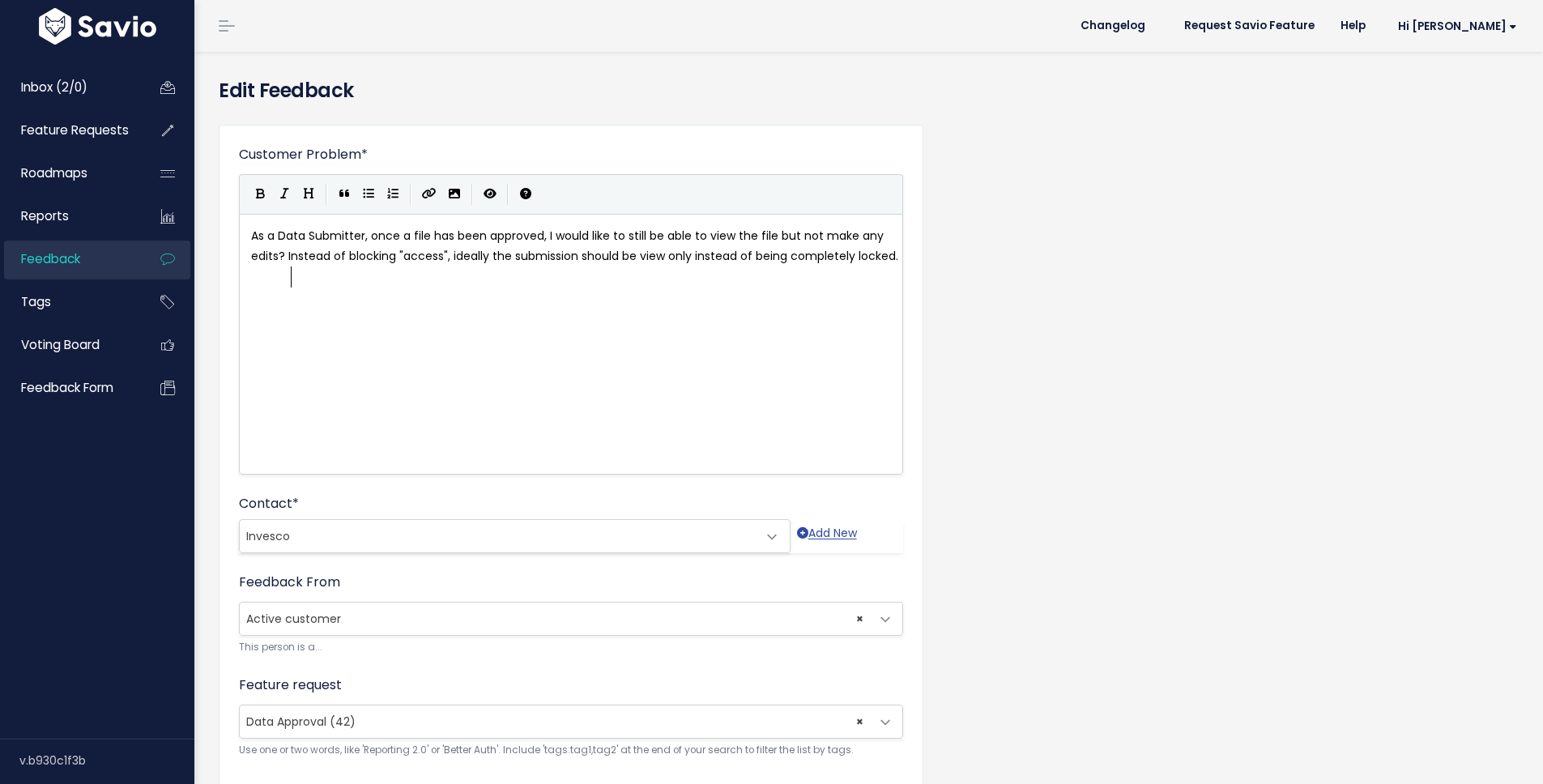
scroll to position [2, 0]
click at [633, 402] on div "xxxxxxxxxx As a Data Submitter, once a file has been approved, I would like to …" at bounding box center [591, 364] width 687 height 284
type textarea "As a Data Submitter, once a file has been approved, I would like to still be ab…"
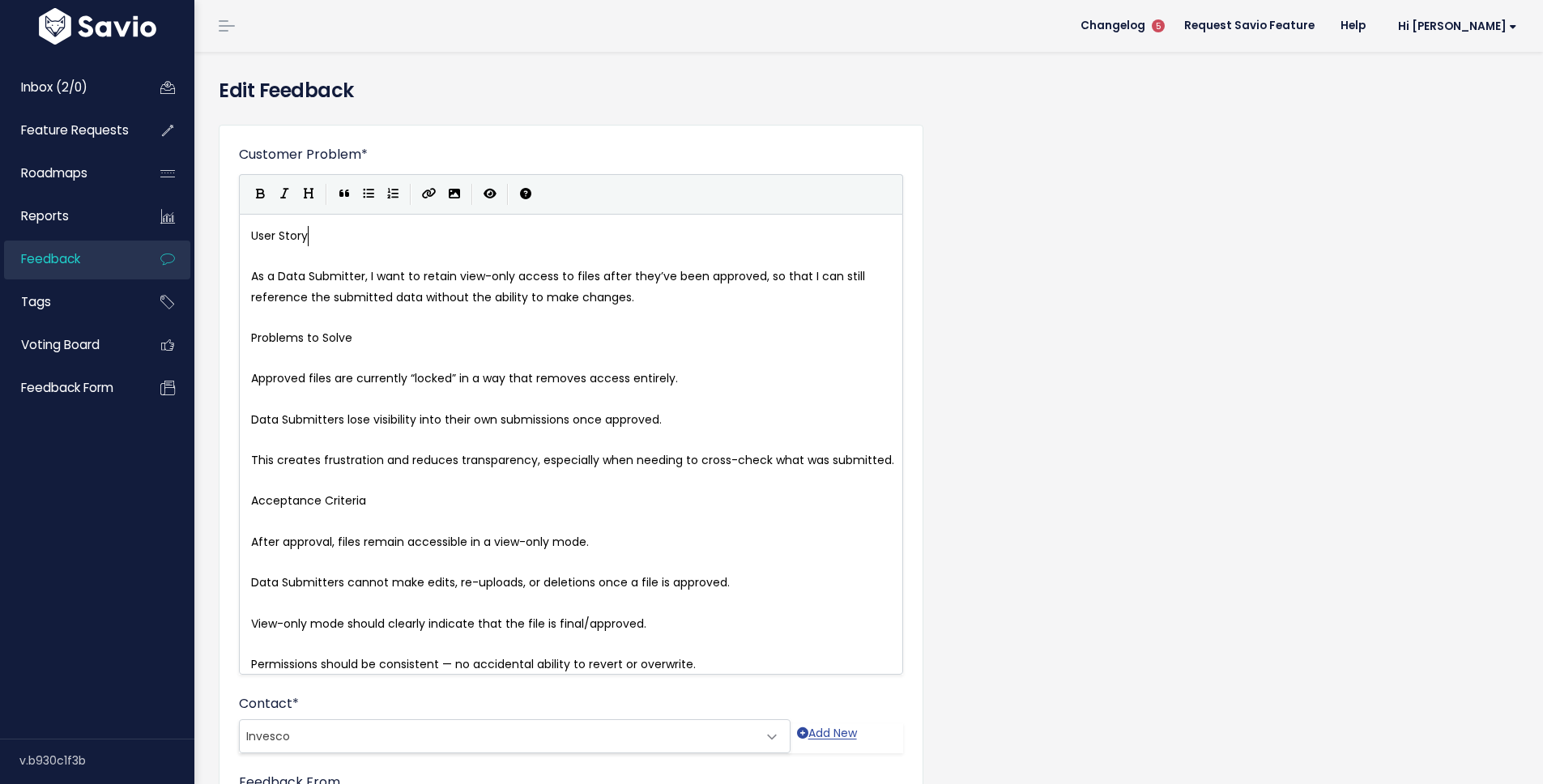
type textarea "User Story"
drag, startPoint x: 340, startPoint y: 235, endPoint x: 233, endPoint y: 232, distance: 107.0
type textarea "Problems to Solve"
drag, startPoint x: 366, startPoint y: 336, endPoint x: 229, endPoint y: 336, distance: 137.0
type textarea "Acceptance Criteria"
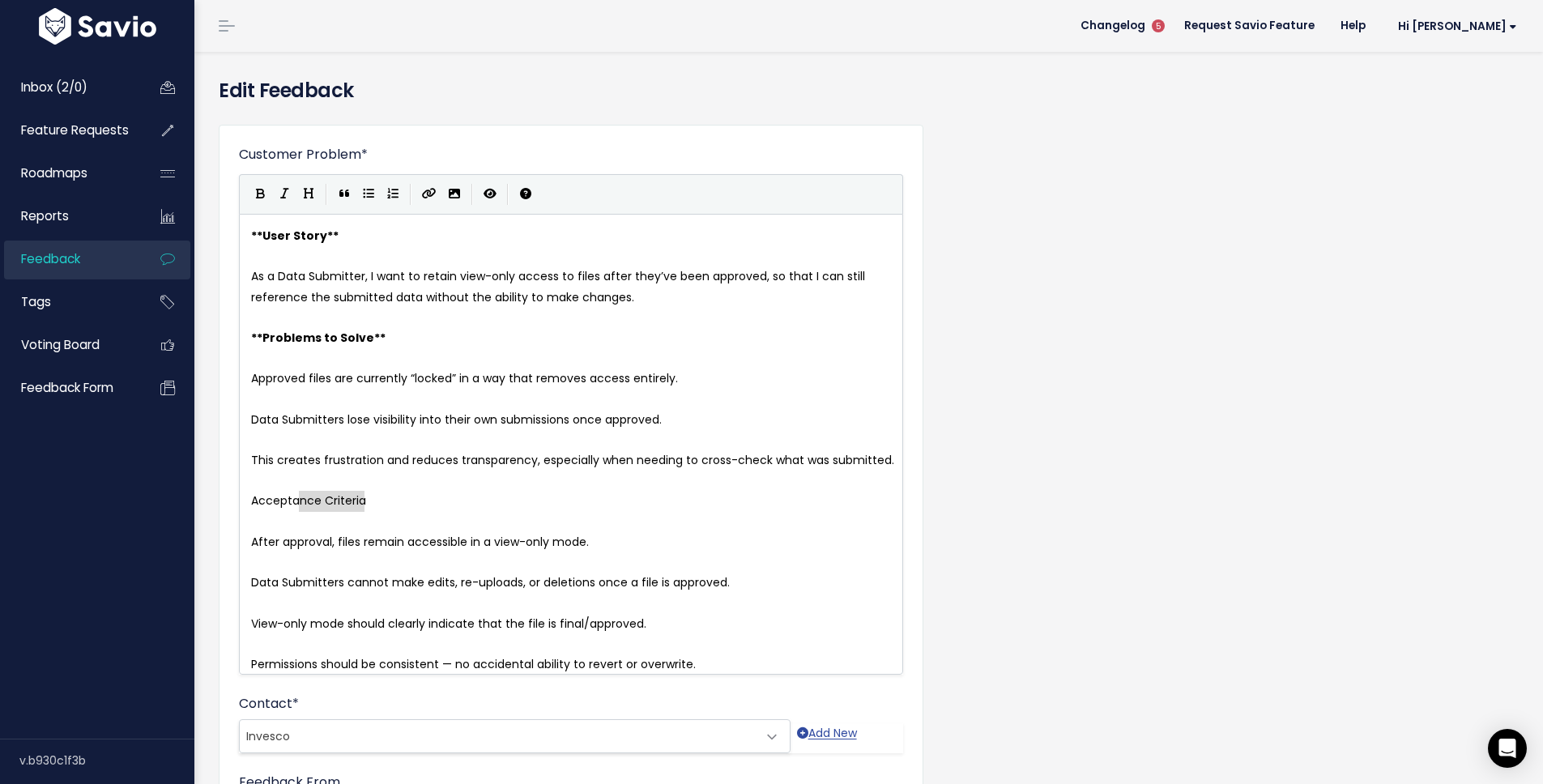
drag, startPoint x: 349, startPoint y: 496, endPoint x: 225, endPoint y: 495, distance: 124.0
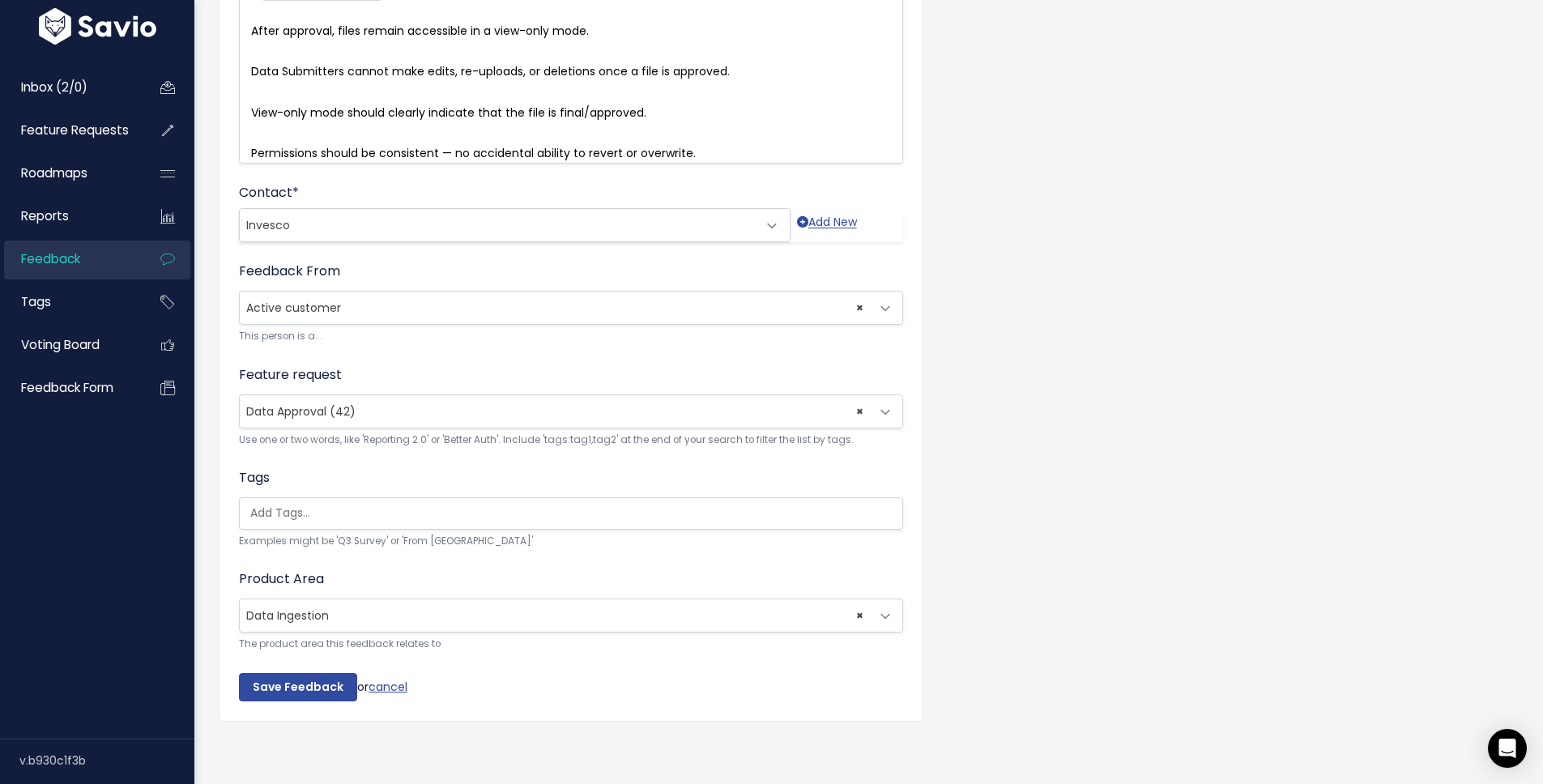
scroll to position [518, 0]
click at [332, 715] on div "Customer Problem * As a Data Submitter, once a file has been approved, I would …" at bounding box center [571, 167] width 705 height 1108
click at [328, 696] on input "Save Feedback" at bounding box center [297, 686] width 118 height 29
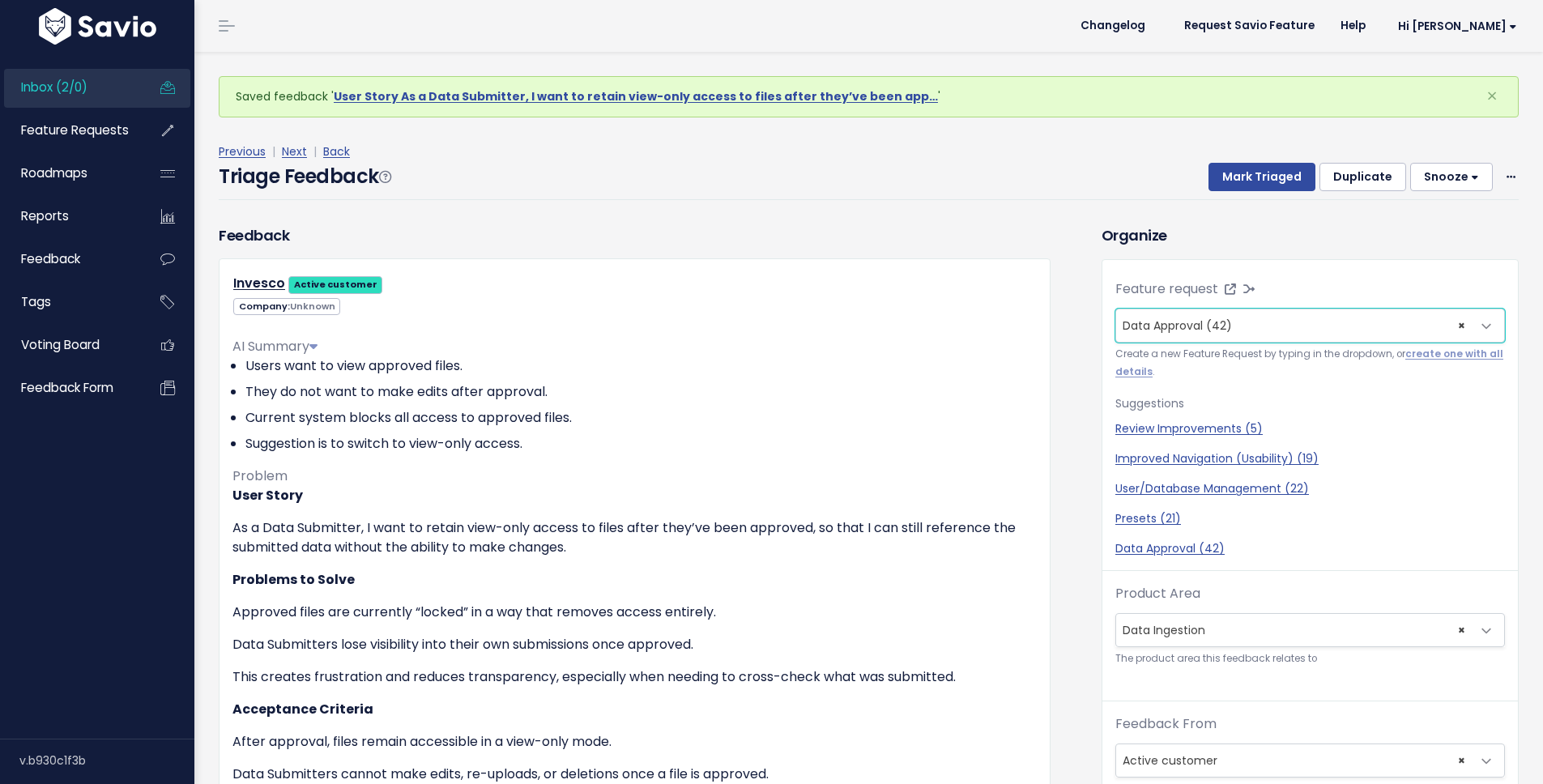
click at [321, 684] on p "This creates frustration and reduces transparency, especially when needing to c…" at bounding box center [635, 676] width 805 height 19
click at [96, 95] on link "Inbox (2/0)" at bounding box center [69, 87] width 131 height 38
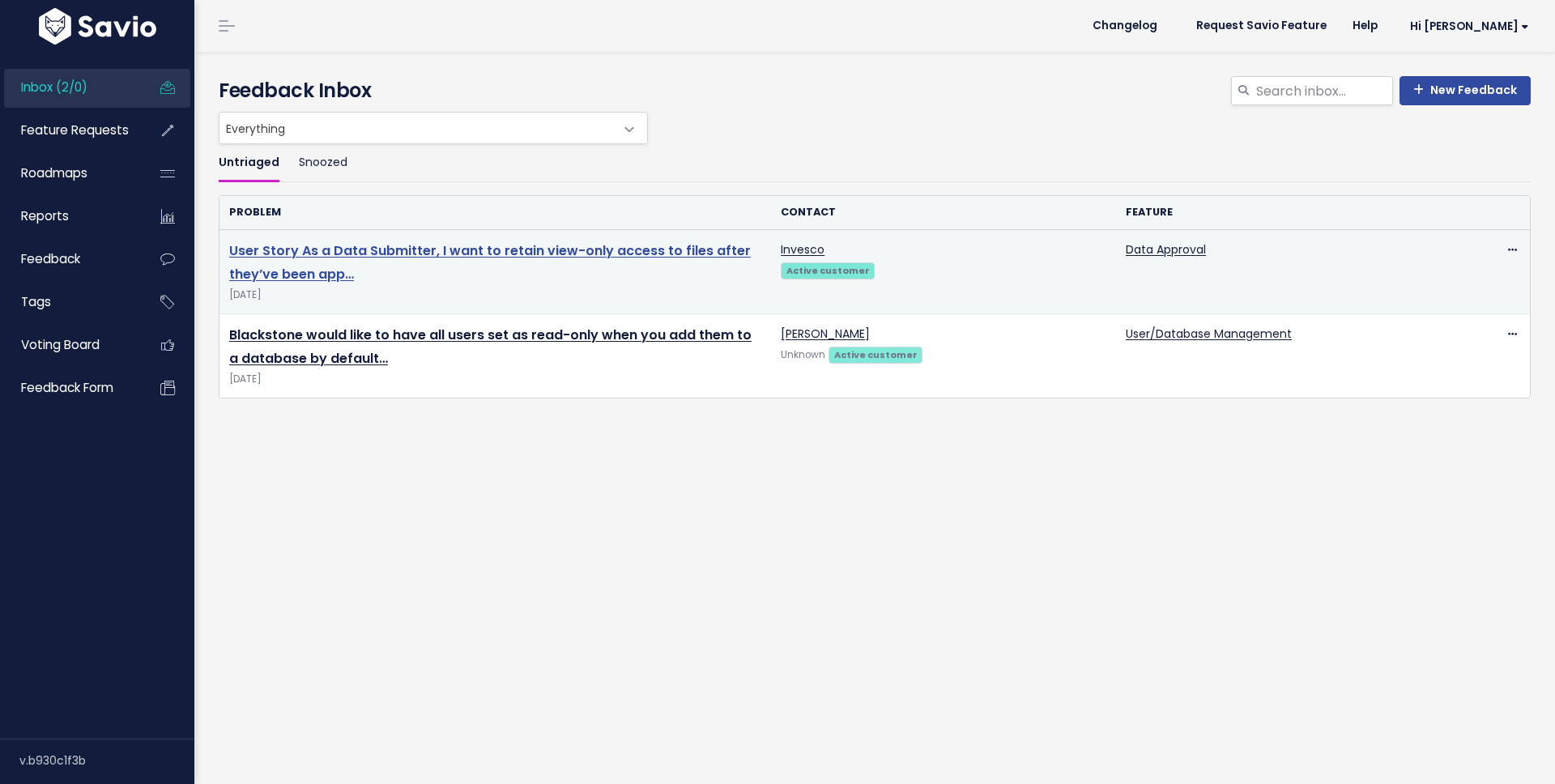
click at [511, 253] on link "User Story As a Data Submitter, I want to retain view-only access to files afte…" at bounding box center [490, 262] width 521 height 42
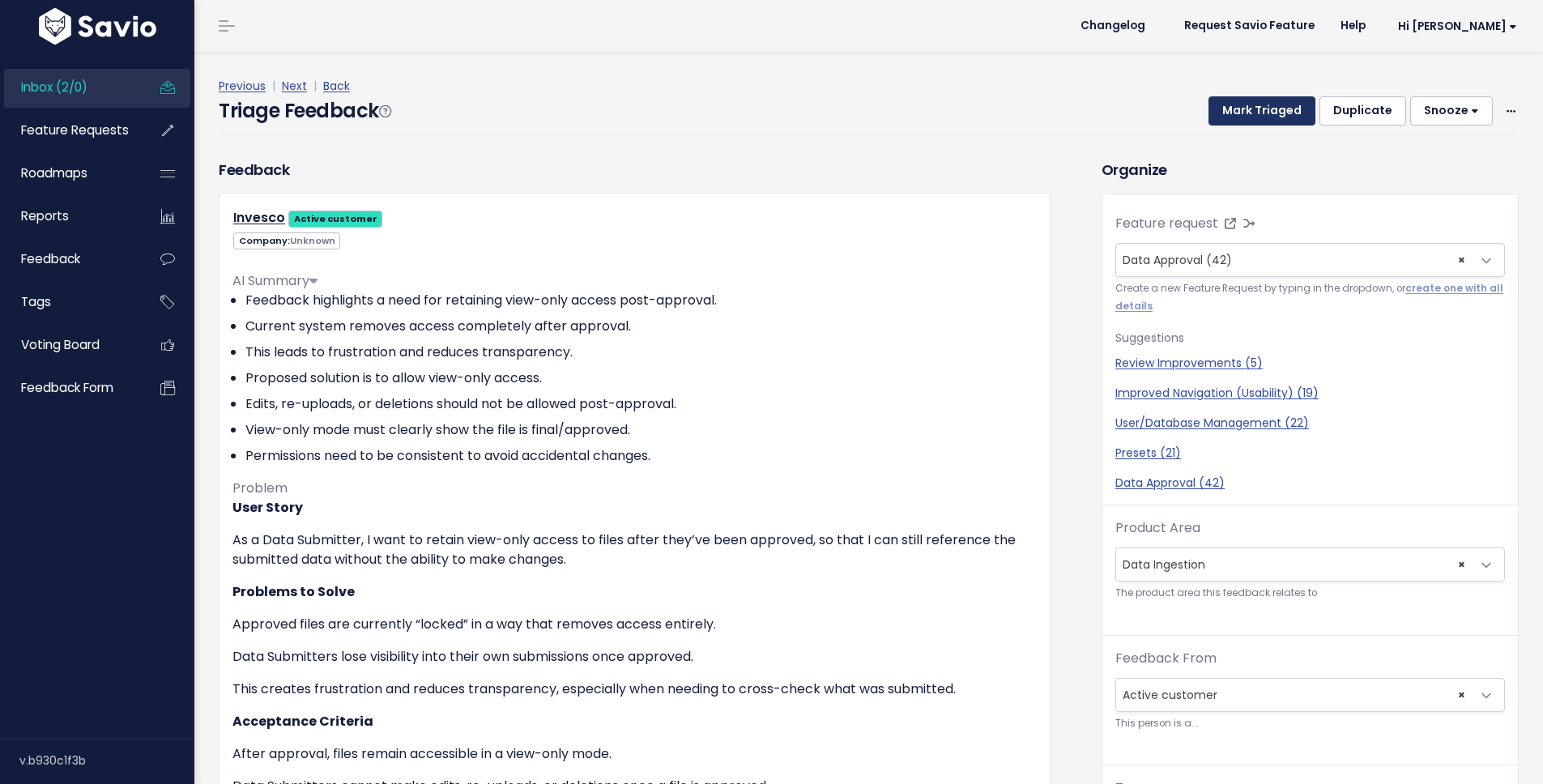
click at [1263, 108] on button "Mark Triaged" at bounding box center [1263, 110] width 107 height 29
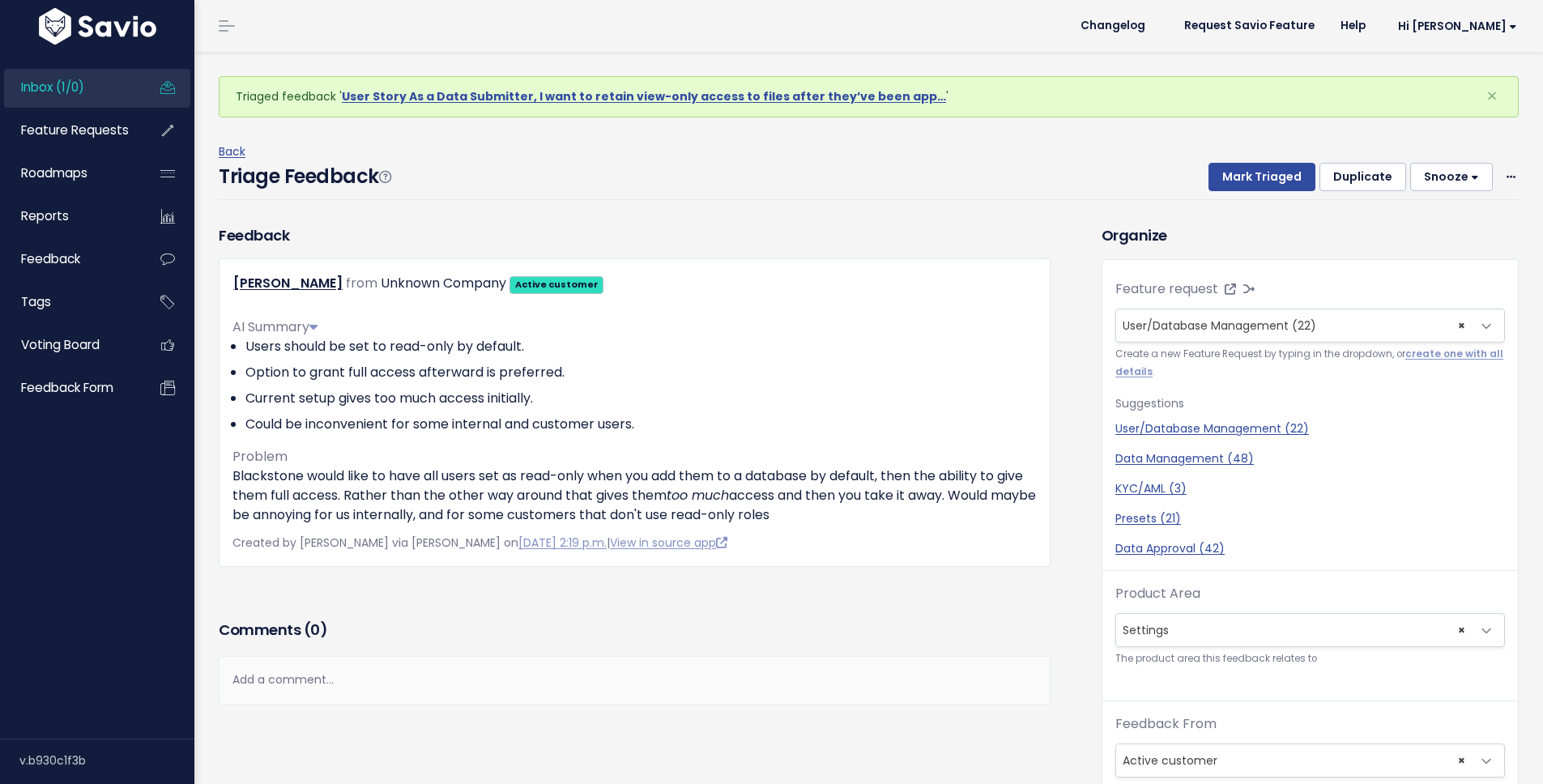
click at [1073, 168] on div "Triage Feedback Mark Triaged Duplicate Snooze 1 day 3 days 7 days 14 days Edit …" at bounding box center [868, 181] width 1300 height 38
click at [90, 93] on link "Inbox (1/0)" at bounding box center [69, 87] width 131 height 38
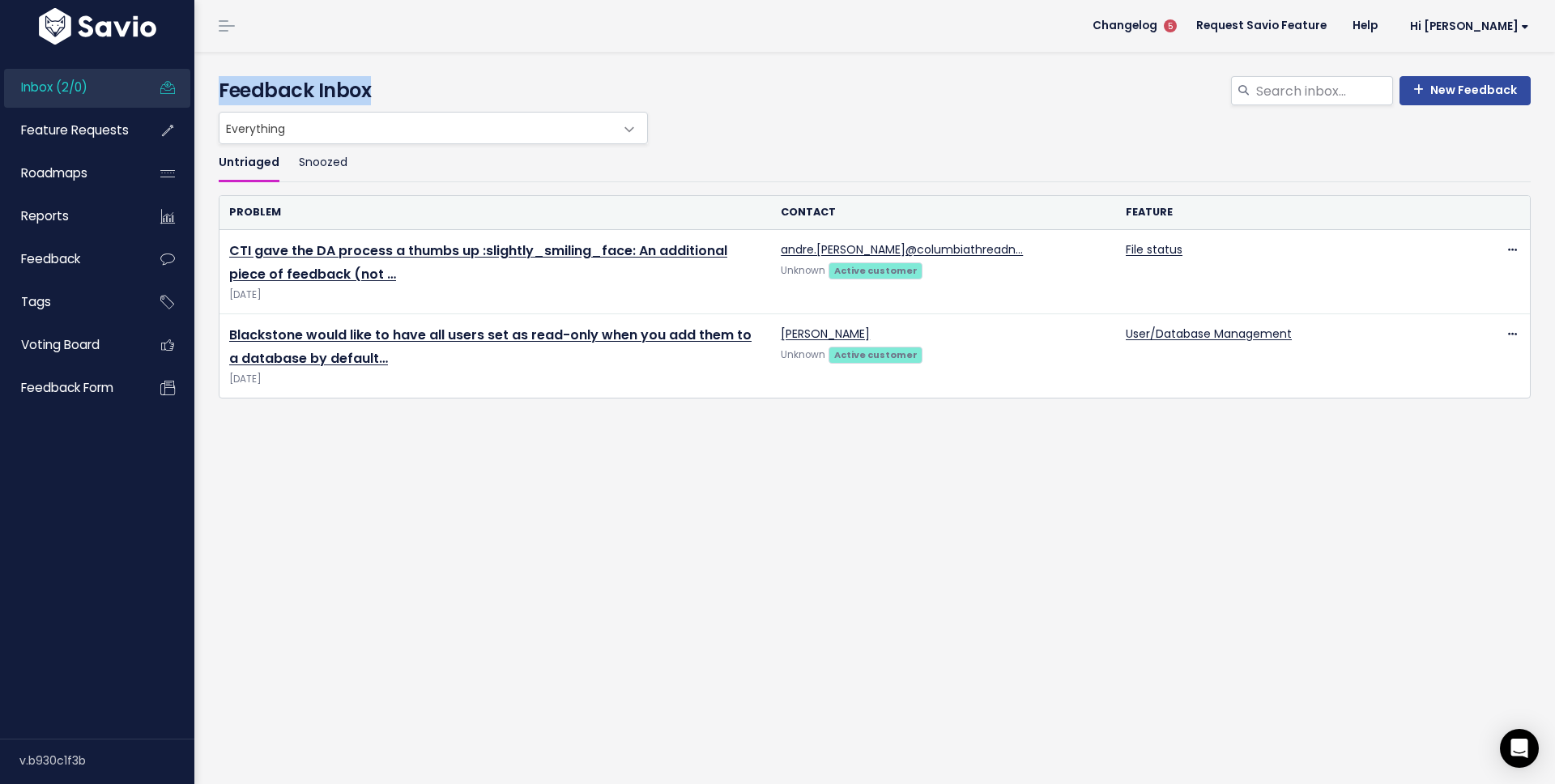
drag, startPoint x: 222, startPoint y: 87, endPoint x: 382, endPoint y: 87, distance: 160.0
click at [381, 87] on h4 "Feedback Inbox" at bounding box center [874, 90] width 1311 height 29
click at [382, 87] on h4 "Feedback Inbox" at bounding box center [874, 90] width 1311 height 29
drag, startPoint x: 382, startPoint y: 87, endPoint x: 208, endPoint y: 92, distance: 174.1
click at [208, 92] on div "New Feedback Feedback Inbox" at bounding box center [875, 94] width 1336 height 36
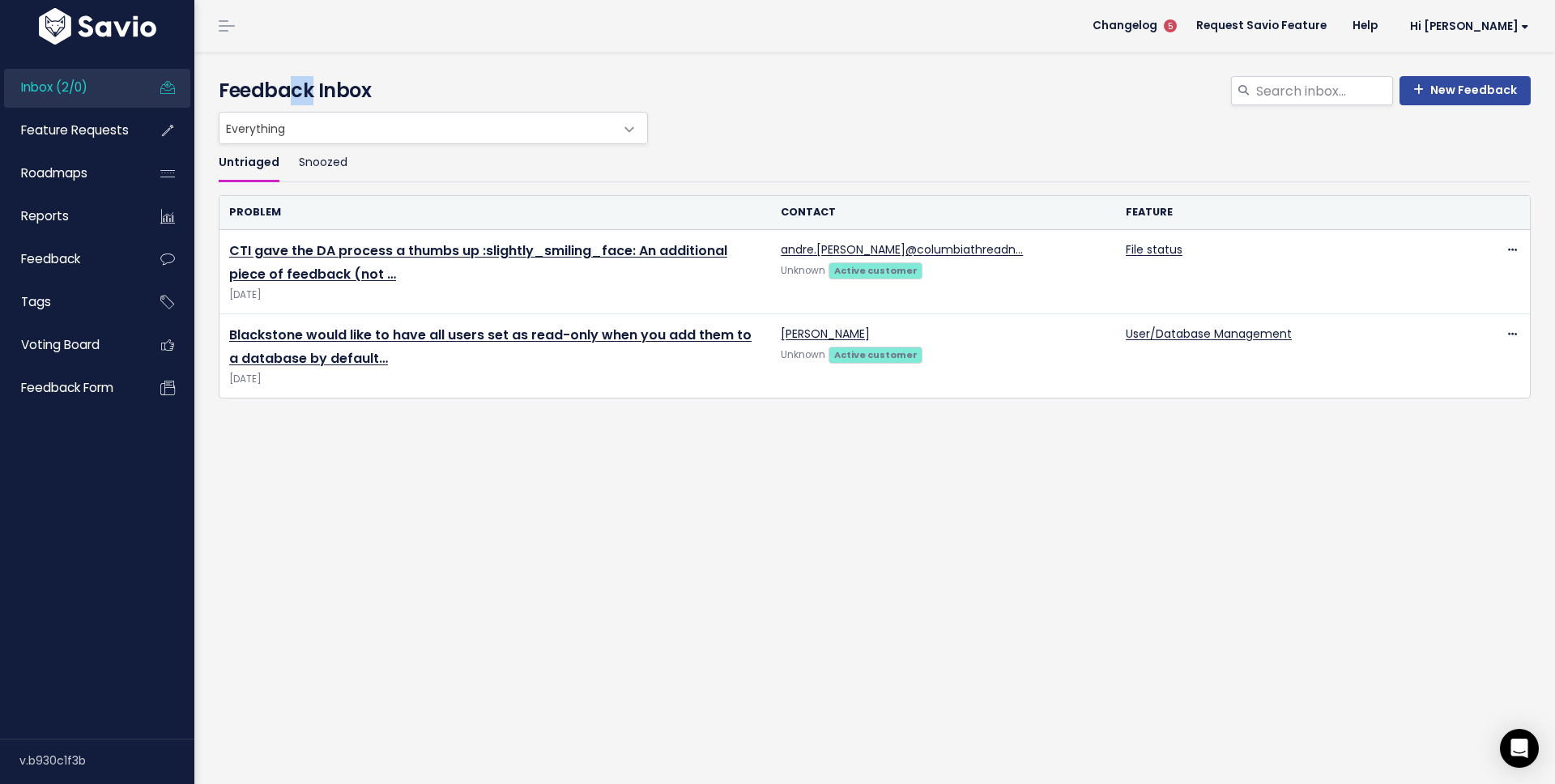
click at [290, 79] on h4 "Feedback Inbox" at bounding box center [874, 90] width 1311 height 29
drag, startPoint x: 498, startPoint y: 95, endPoint x: 506, endPoint y: 86, distance: 12.0
click at [498, 96] on h4 "Feedback Inbox" at bounding box center [874, 90] width 1311 height 29
